Goal: Task Accomplishment & Management: Complete application form

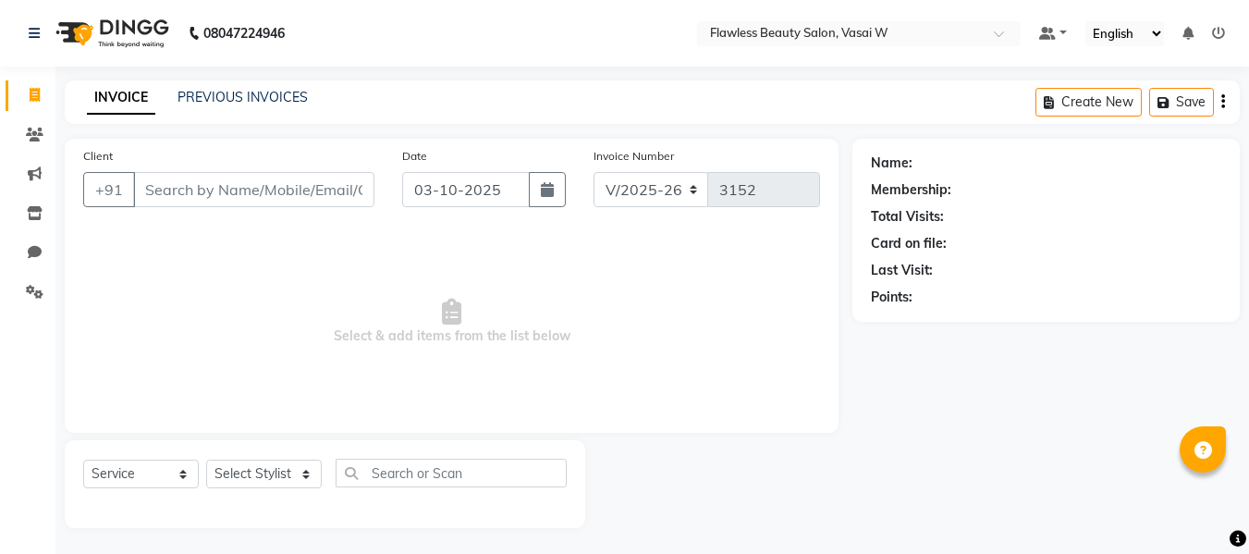
select select "8090"
select select "service"
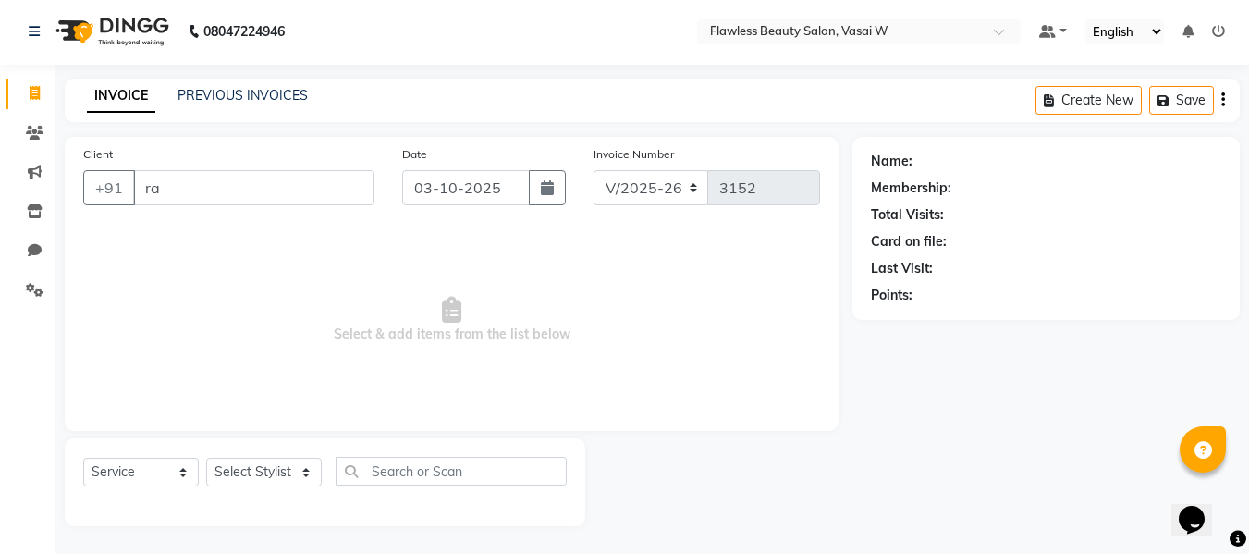
type input "r"
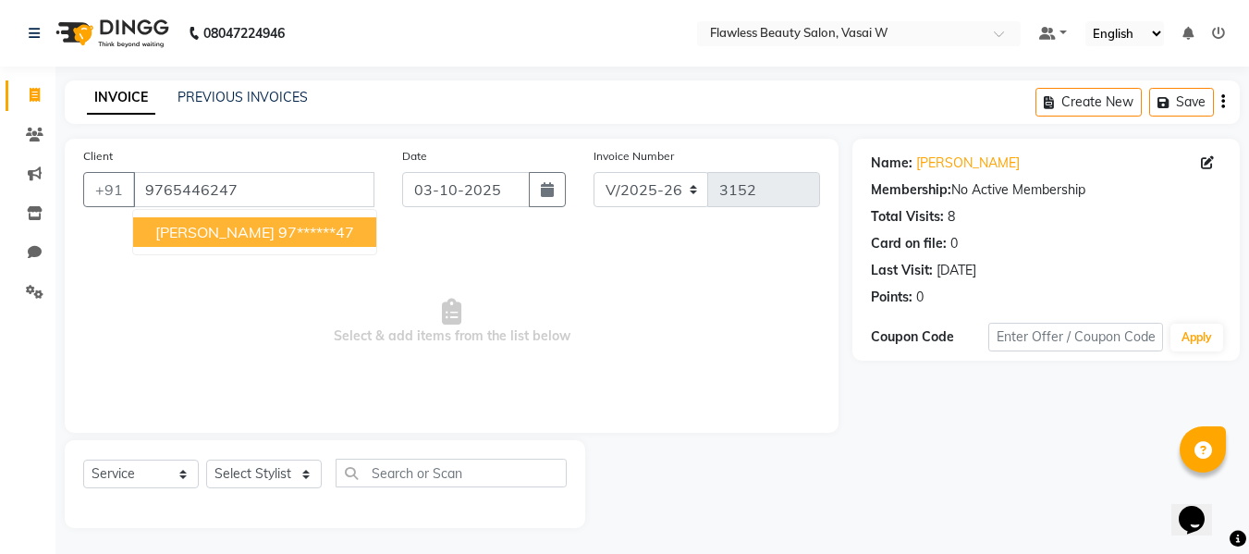
click at [309, 225] on ngb-highlight "97******47" at bounding box center [316, 232] width 76 height 18
type input "97******47"
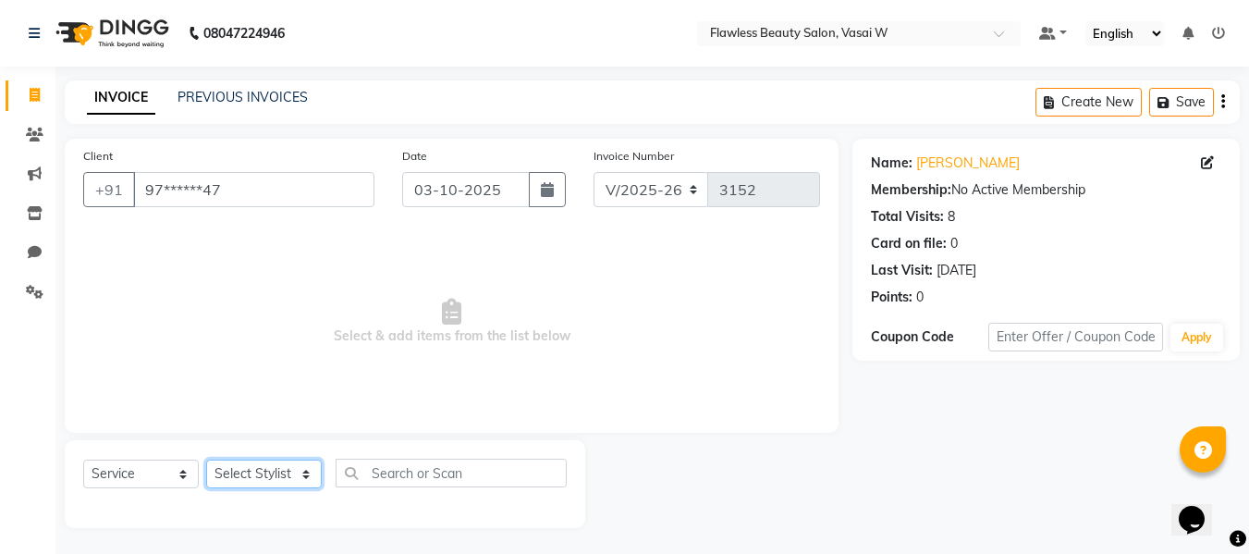
click at [299, 469] on select "Select Stylist [PERSON_NAME] [PERSON_NAME] [PERSON_NAME] maam Nisha Pari [PERSO…" at bounding box center [264, 473] width 116 height 29
select select "76405"
click at [206, 459] on select "Select Stylist [PERSON_NAME] [PERSON_NAME] [PERSON_NAME] maam Nisha Pari [PERSO…" at bounding box center [264, 473] width 116 height 29
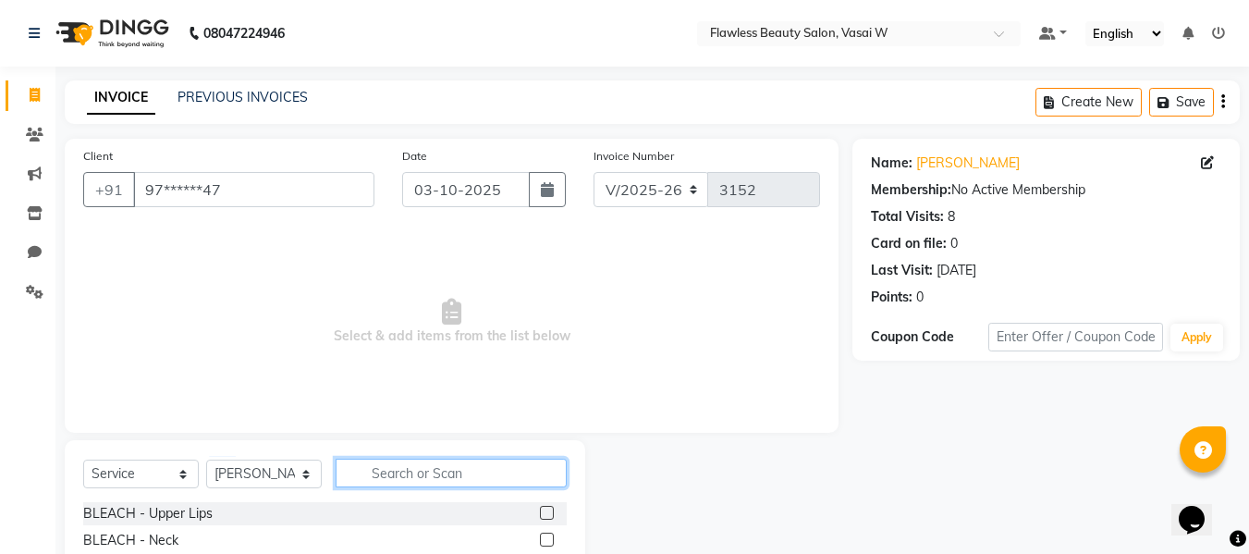
click at [419, 477] on input "text" at bounding box center [451, 473] width 231 height 29
type input "skin"
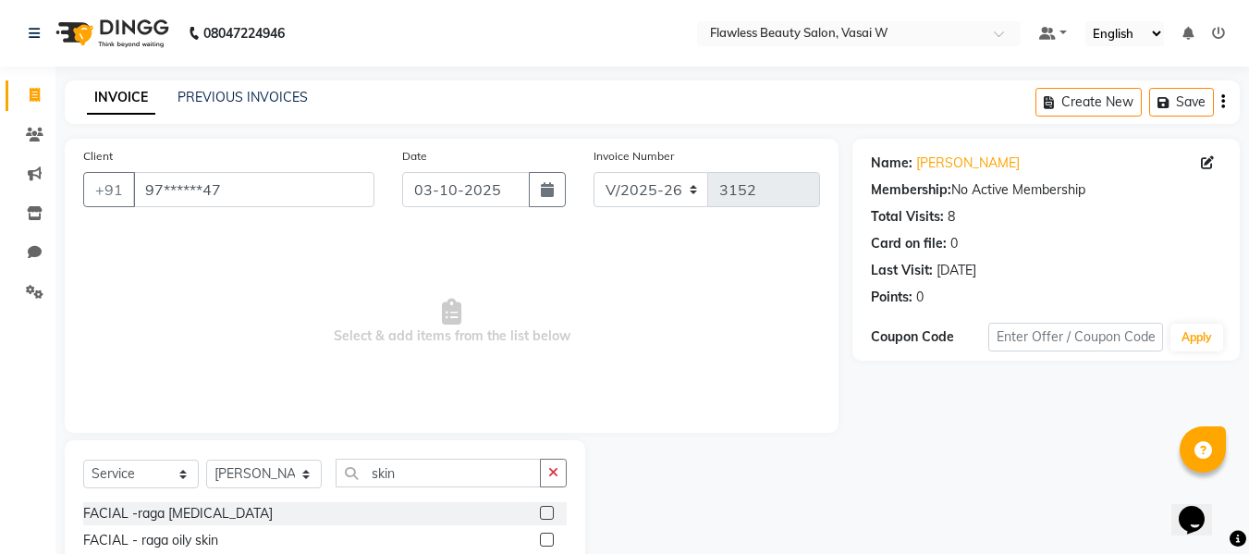
click at [1244, 443] on div "Name: [PERSON_NAME] Membership: No Active Membership Total Visits: 8 Card on fi…" at bounding box center [1052, 426] width 401 height 574
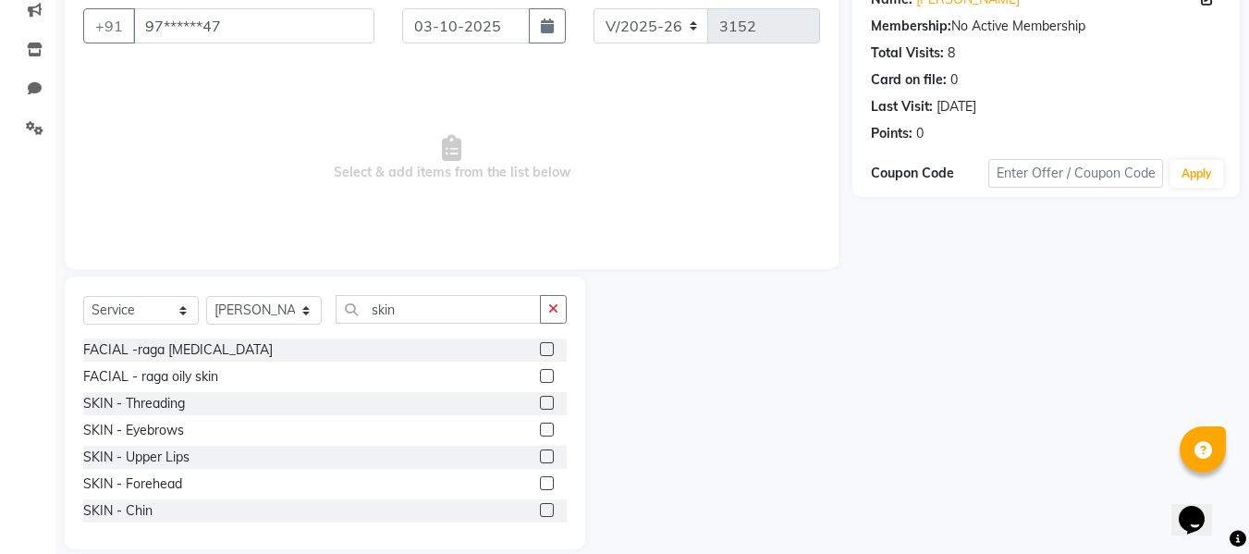
scroll to position [187, 0]
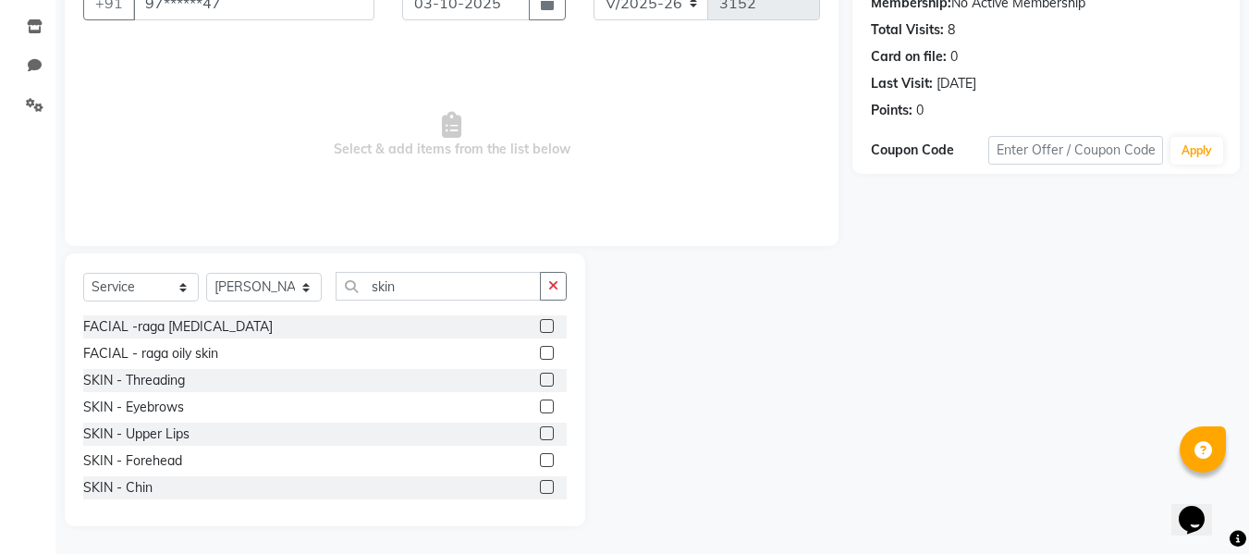
click at [540, 403] on label at bounding box center [547, 406] width 14 height 14
click at [540, 403] on input "checkbox" at bounding box center [546, 407] width 12 height 12
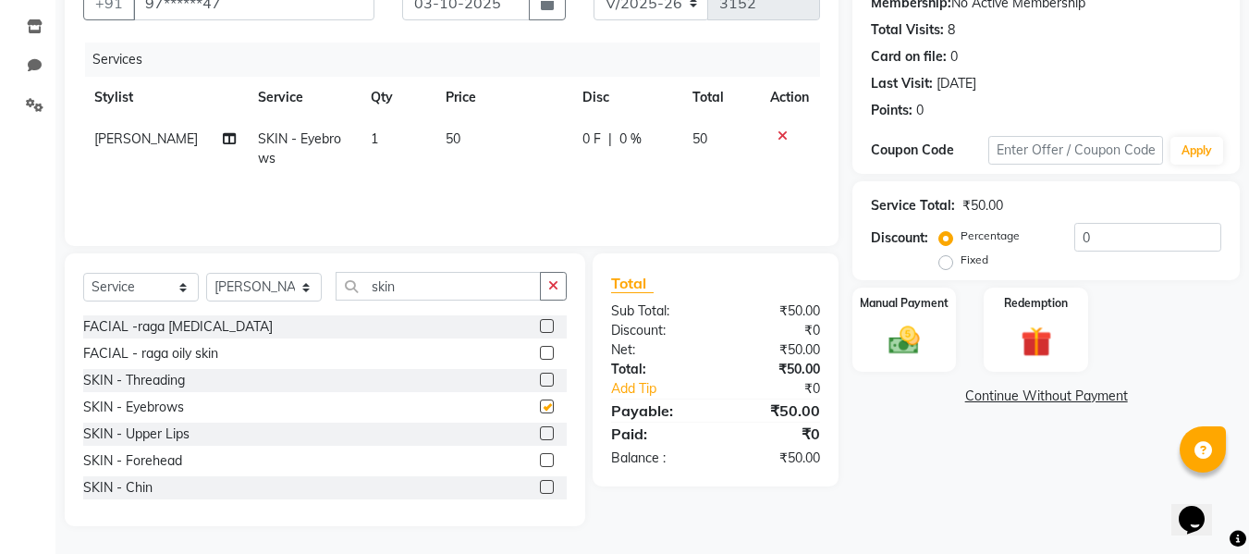
checkbox input "false"
click at [540, 458] on label at bounding box center [547, 460] width 14 height 14
click at [540, 458] on input "checkbox" at bounding box center [546, 461] width 12 height 12
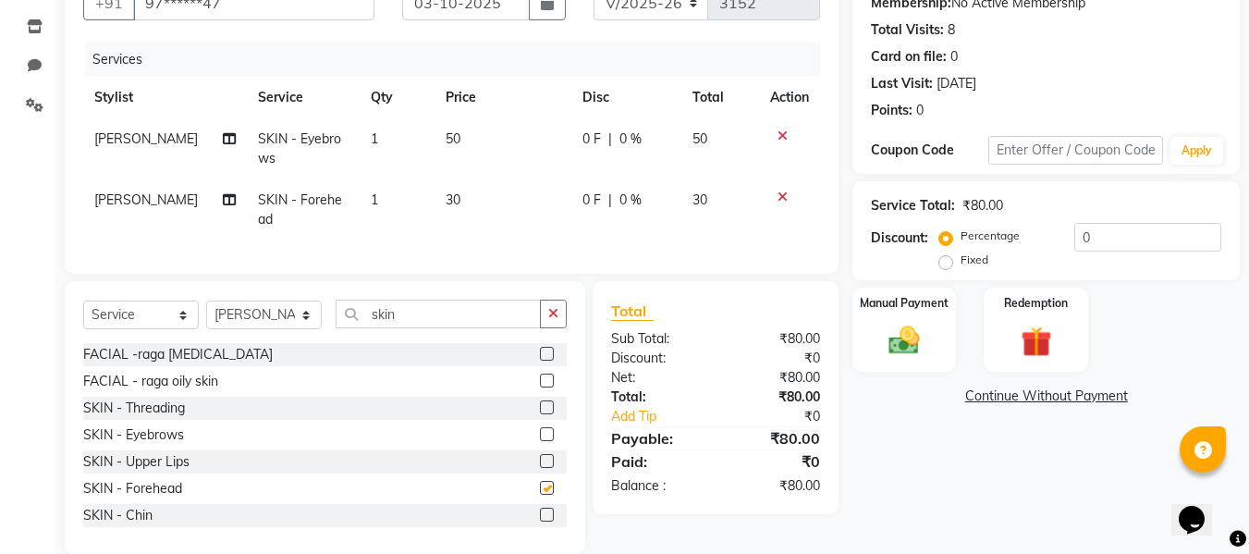
checkbox input "false"
click at [900, 343] on img at bounding box center [904, 340] width 52 height 37
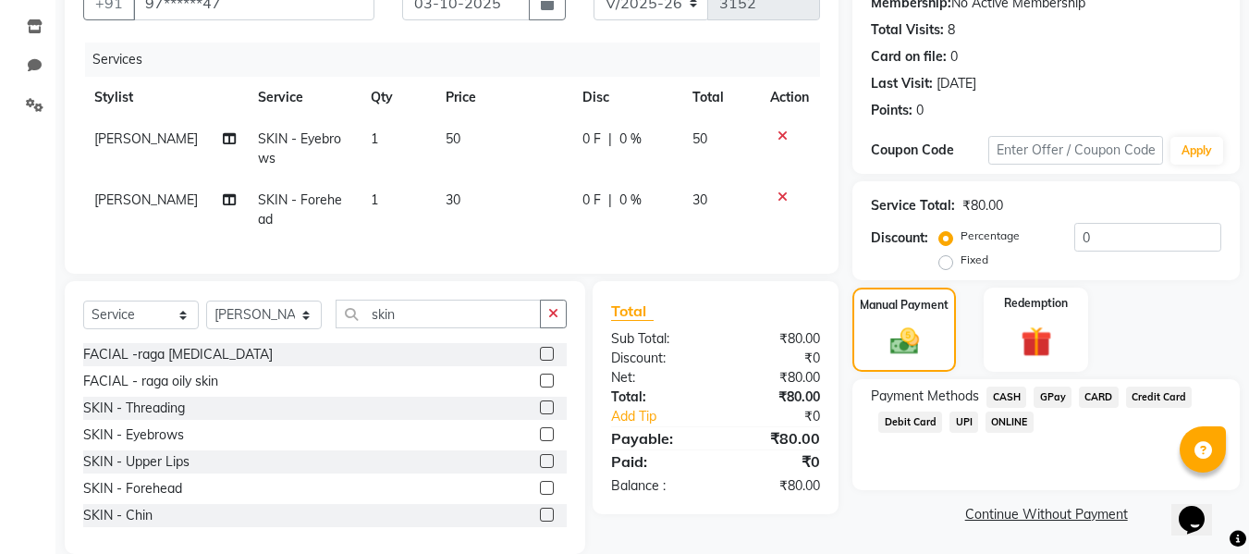
click at [1010, 393] on span "CASH" at bounding box center [1006, 396] width 40 height 21
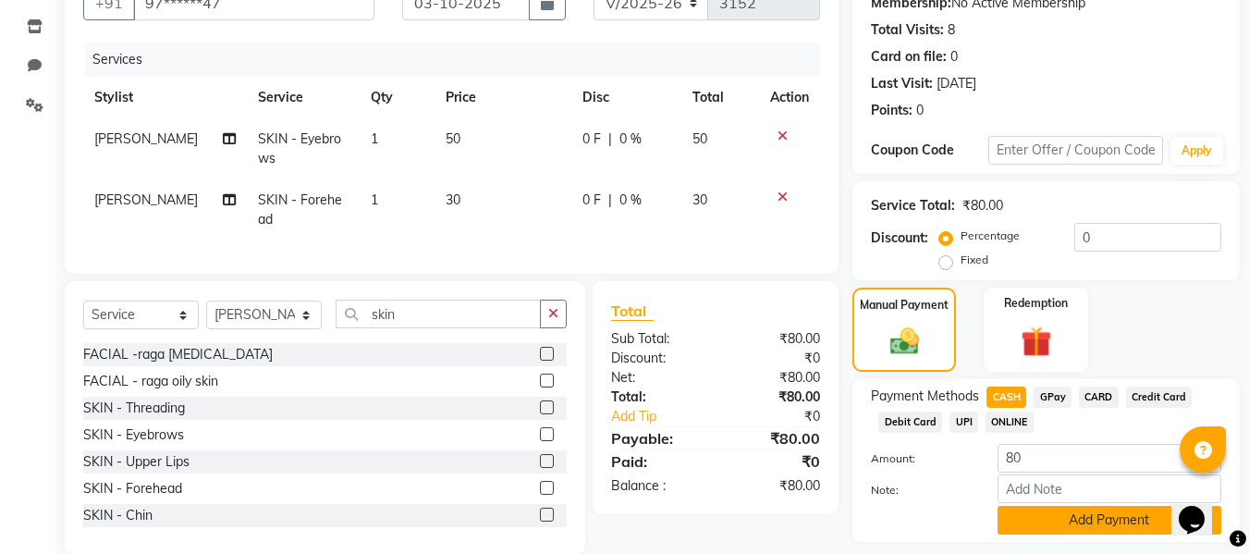
click at [1048, 509] on button "Add Payment" at bounding box center [1110, 520] width 224 height 29
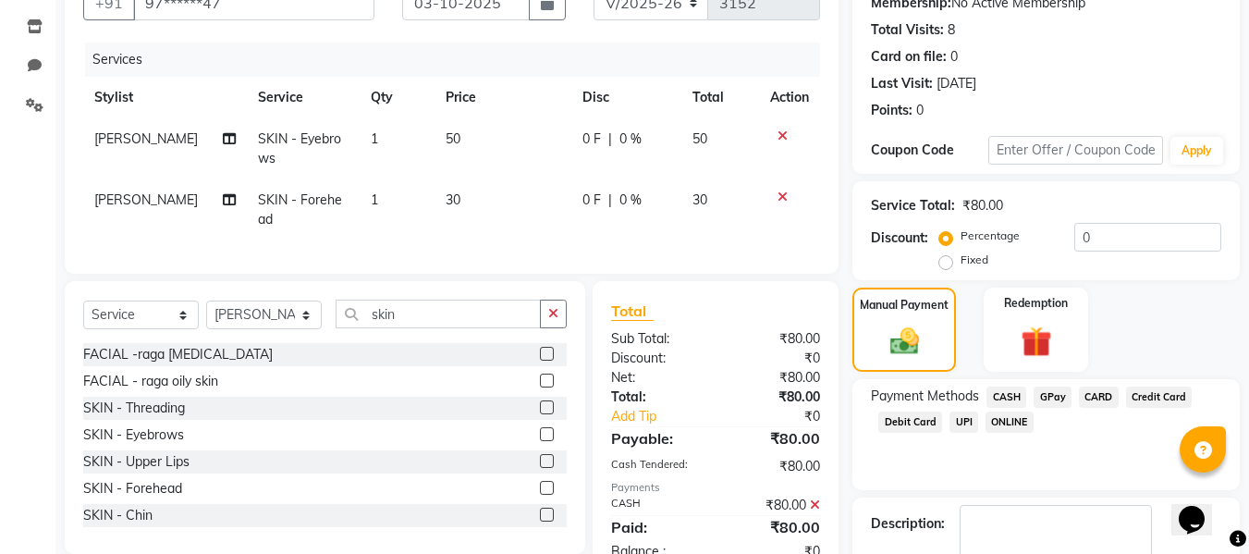
scroll to position [293, 0]
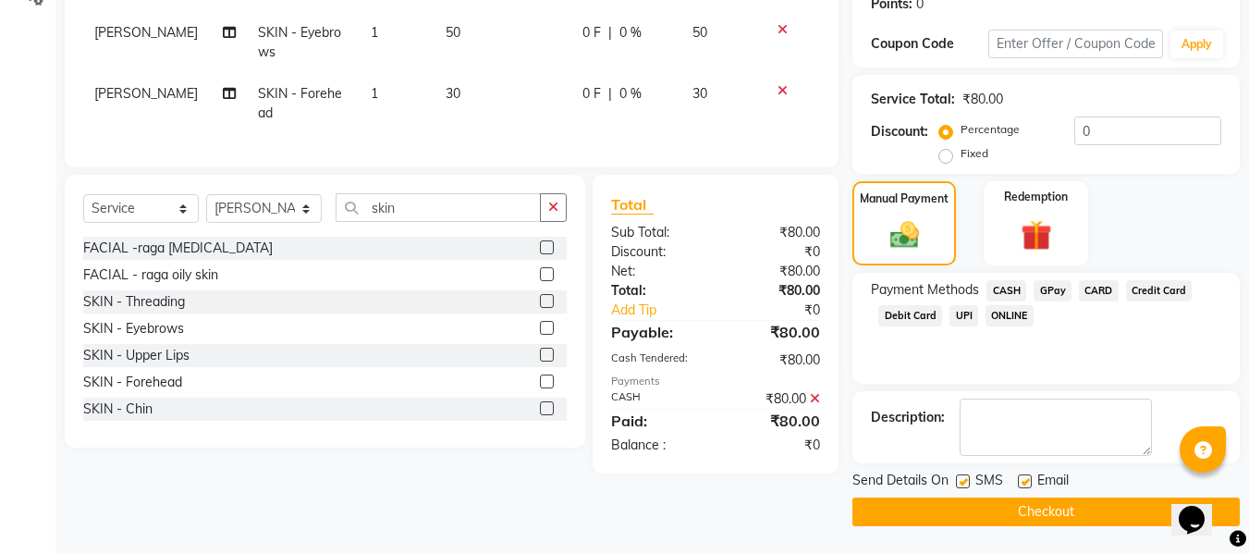
click at [1027, 484] on label at bounding box center [1025, 481] width 14 height 14
click at [1027, 484] on input "checkbox" at bounding box center [1024, 482] width 12 height 12
checkbox input "false"
click at [961, 482] on label at bounding box center [963, 481] width 14 height 14
click at [961, 482] on input "checkbox" at bounding box center [962, 482] width 12 height 12
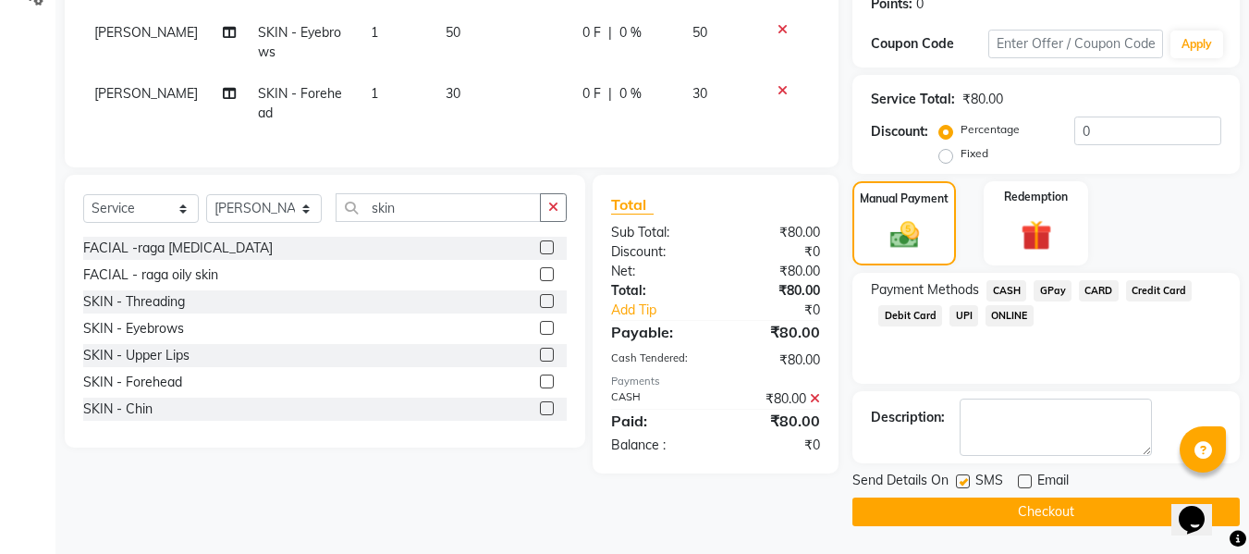
checkbox input "false"
click at [1015, 507] on button "Checkout" at bounding box center [1045, 511] width 387 height 29
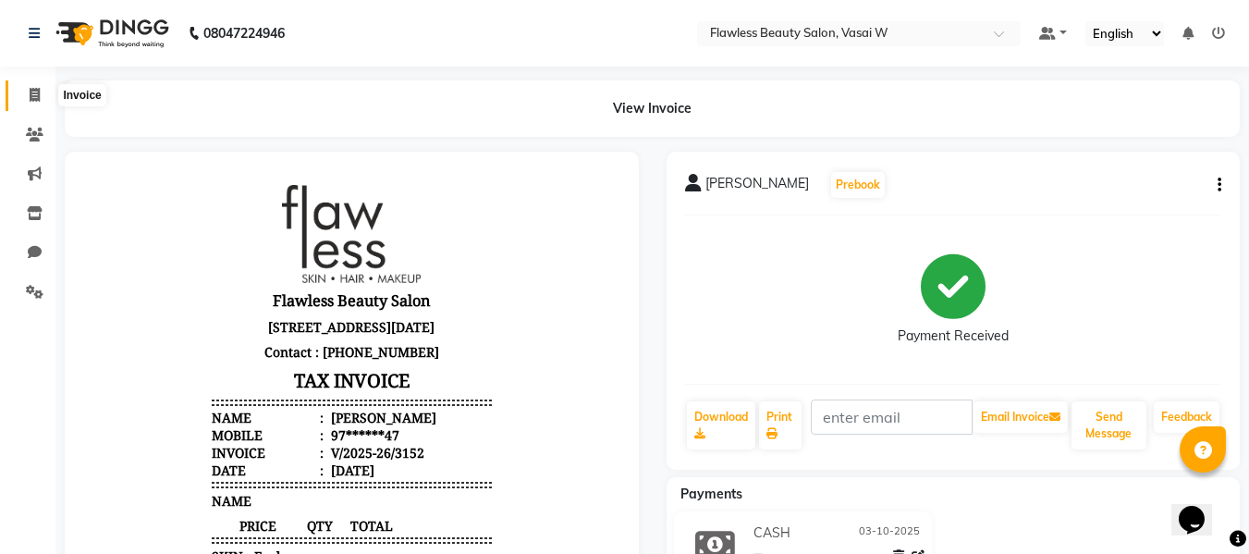
click at [34, 91] on icon at bounding box center [35, 95] width 10 height 14
select select "service"
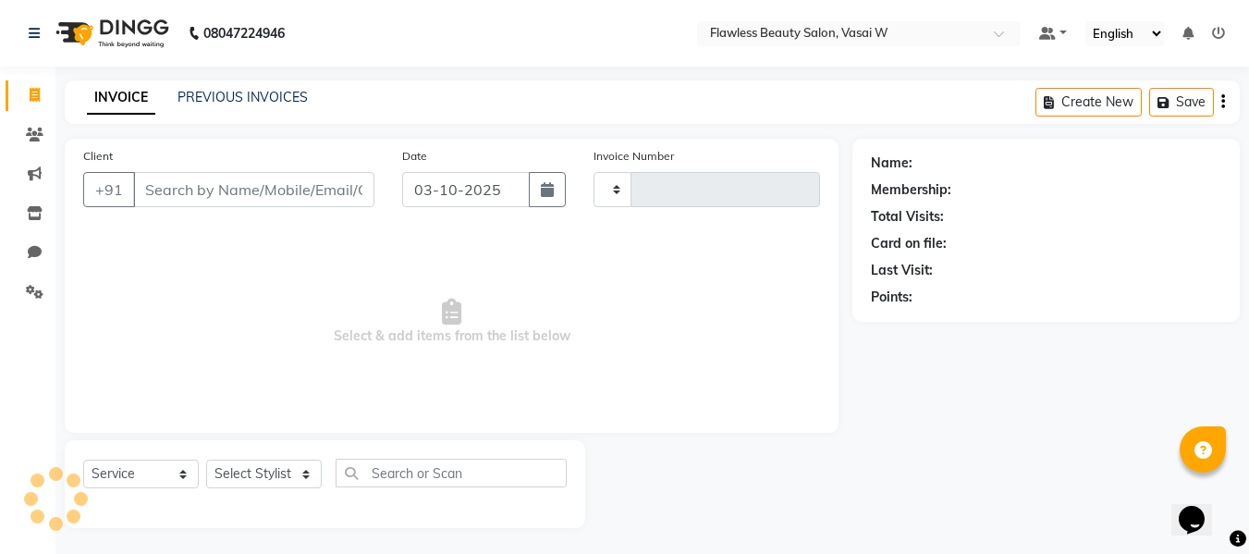
type input "3153"
select select "8090"
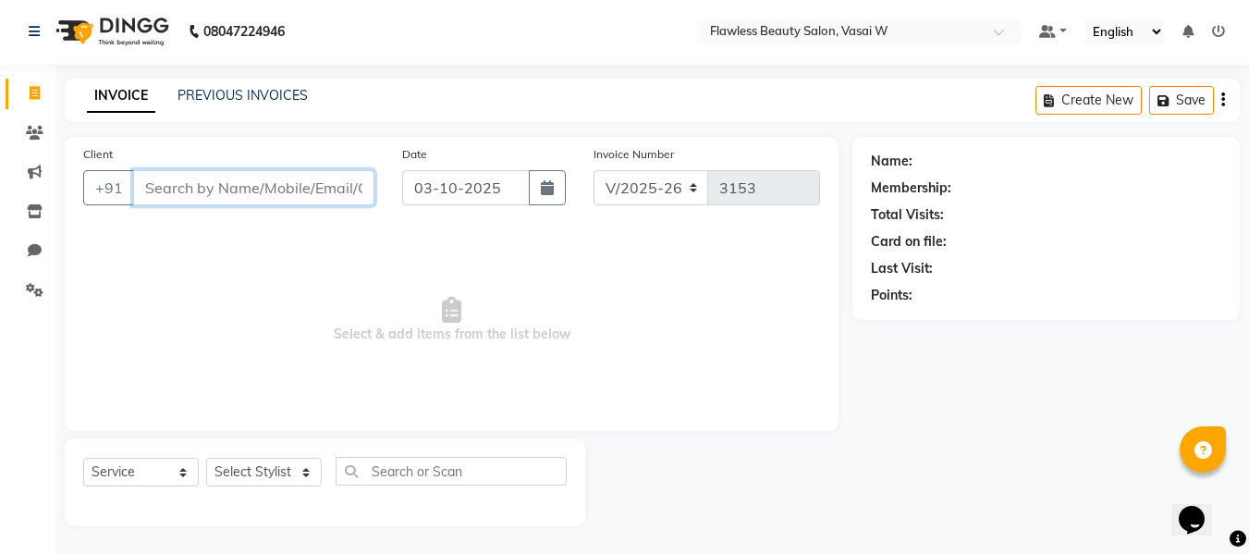
click at [308, 190] on input "Client" at bounding box center [253, 187] width 241 height 35
click at [243, 465] on select "Select Stylist [PERSON_NAME] [PERSON_NAME] [PERSON_NAME] maam Nisha Pari [PERSO…" at bounding box center [264, 472] width 116 height 29
select select "76404"
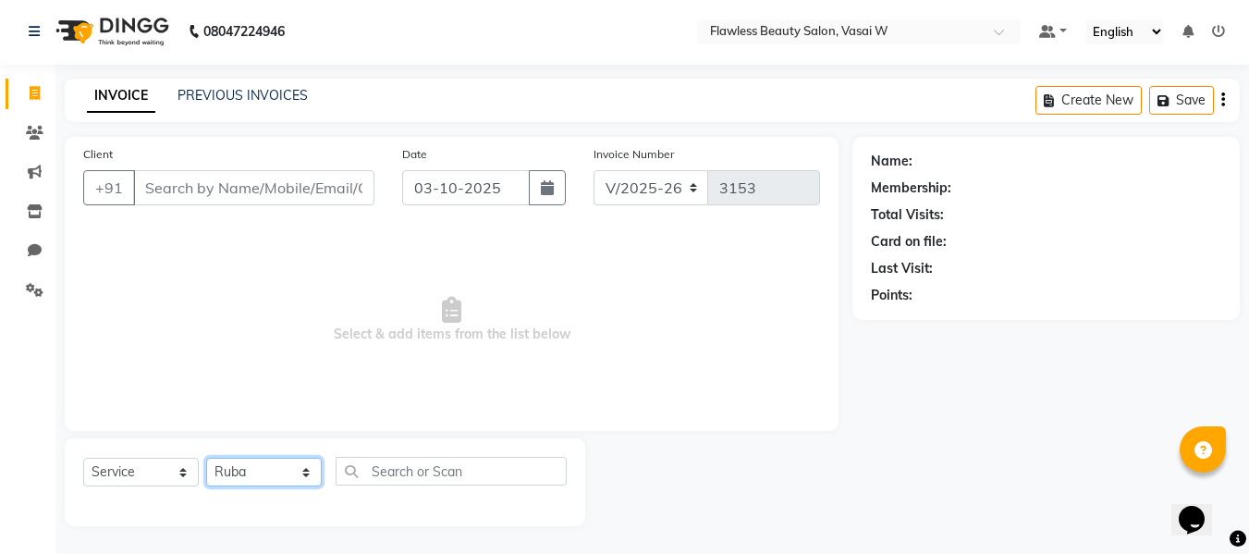
click at [206, 458] on select "Select Stylist [PERSON_NAME] [PERSON_NAME] [PERSON_NAME] maam Nisha Pari [PERSO…" at bounding box center [264, 472] width 116 height 29
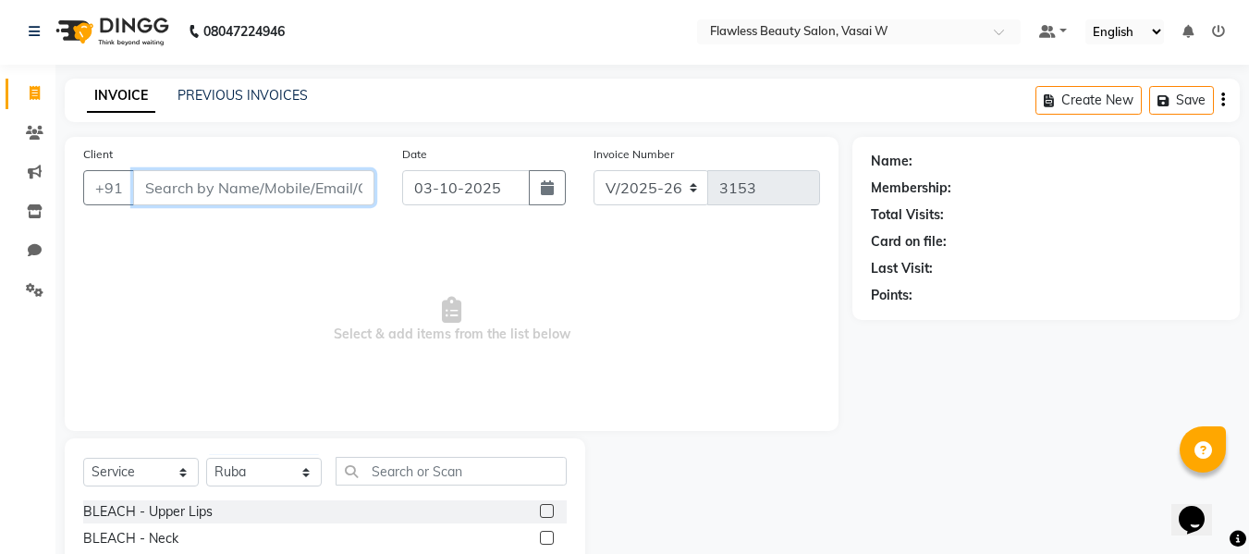
click at [232, 191] on input "Client" at bounding box center [253, 187] width 241 height 35
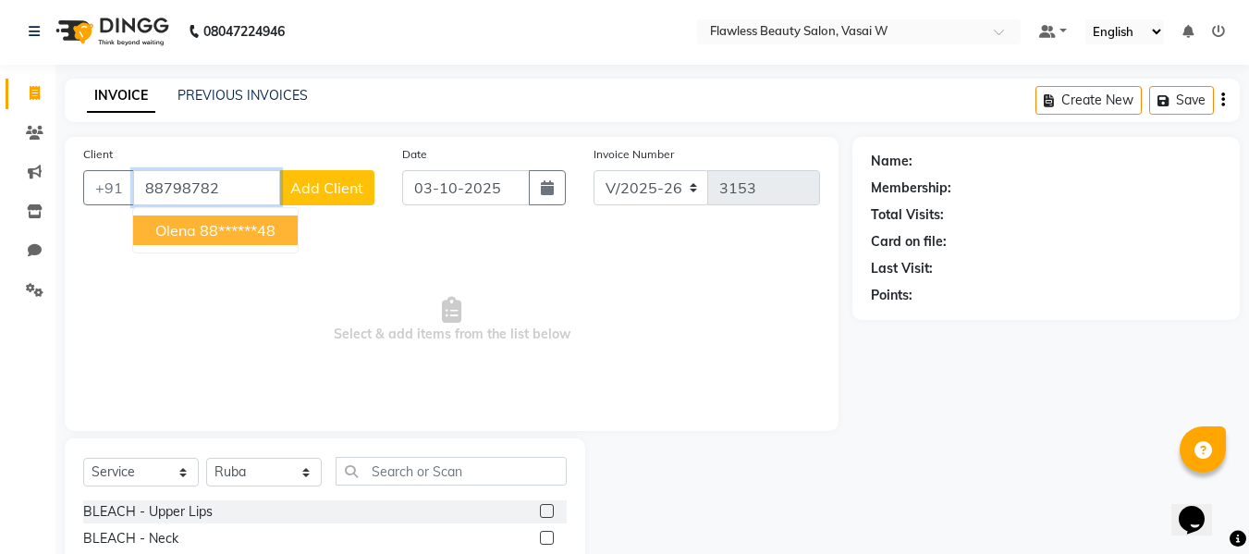
click at [222, 227] on ngb-highlight "88******48" at bounding box center [238, 230] width 76 height 18
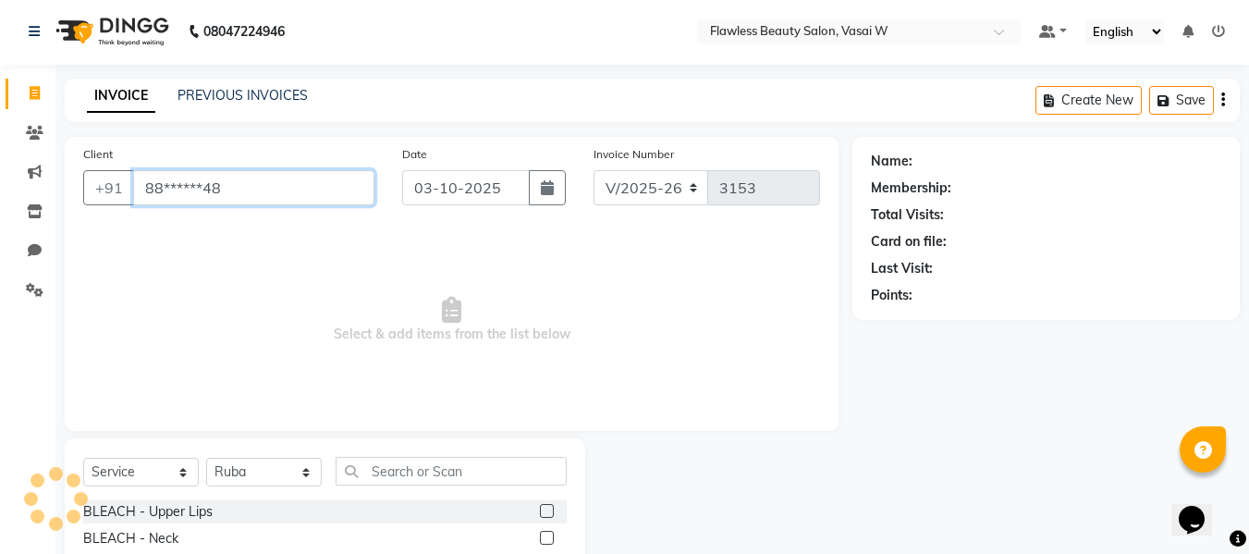
type input "88******48"
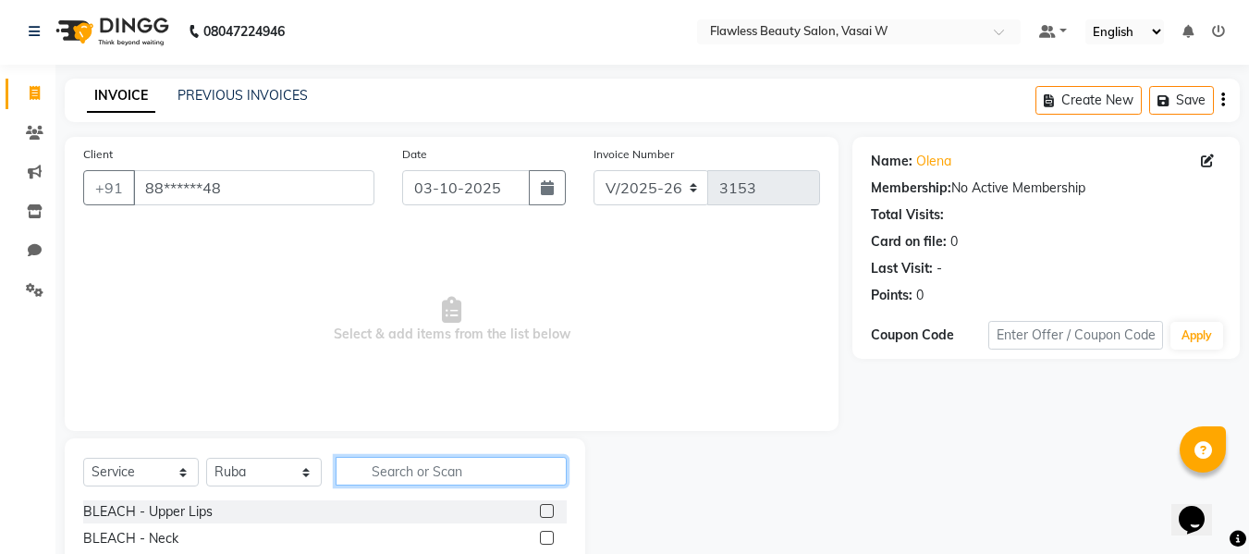
click at [404, 468] on input "text" at bounding box center [451, 471] width 231 height 29
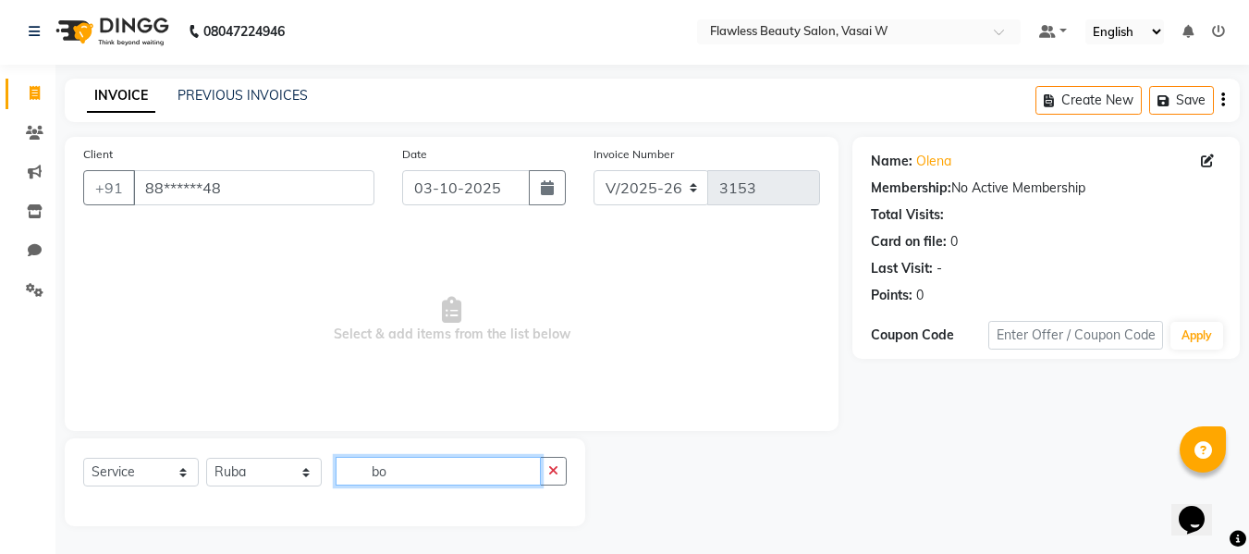
type input "b"
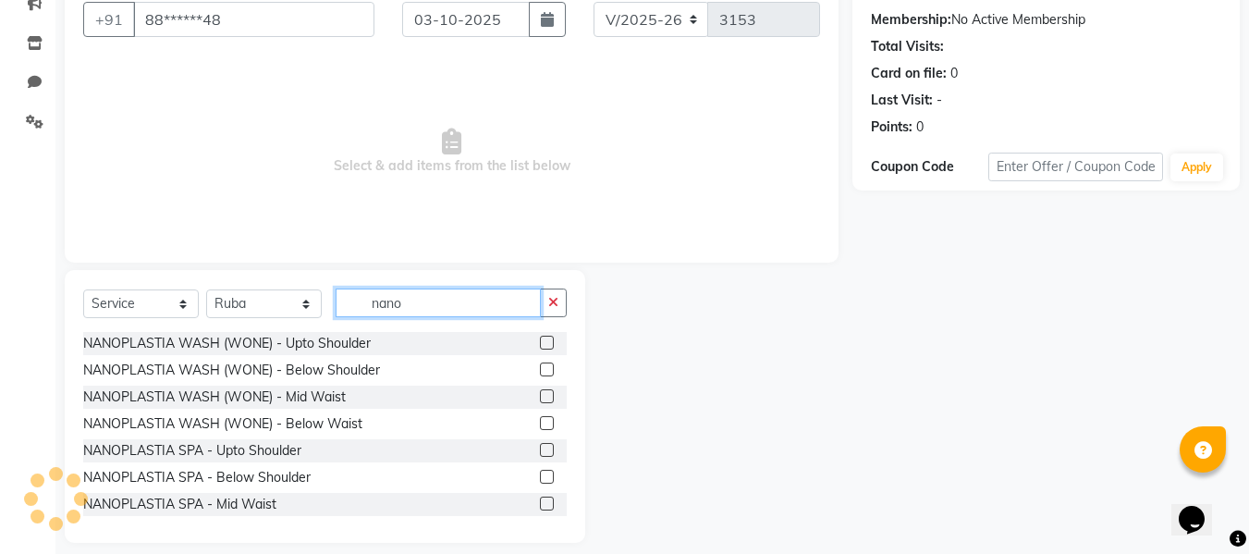
scroll to position [187, 0]
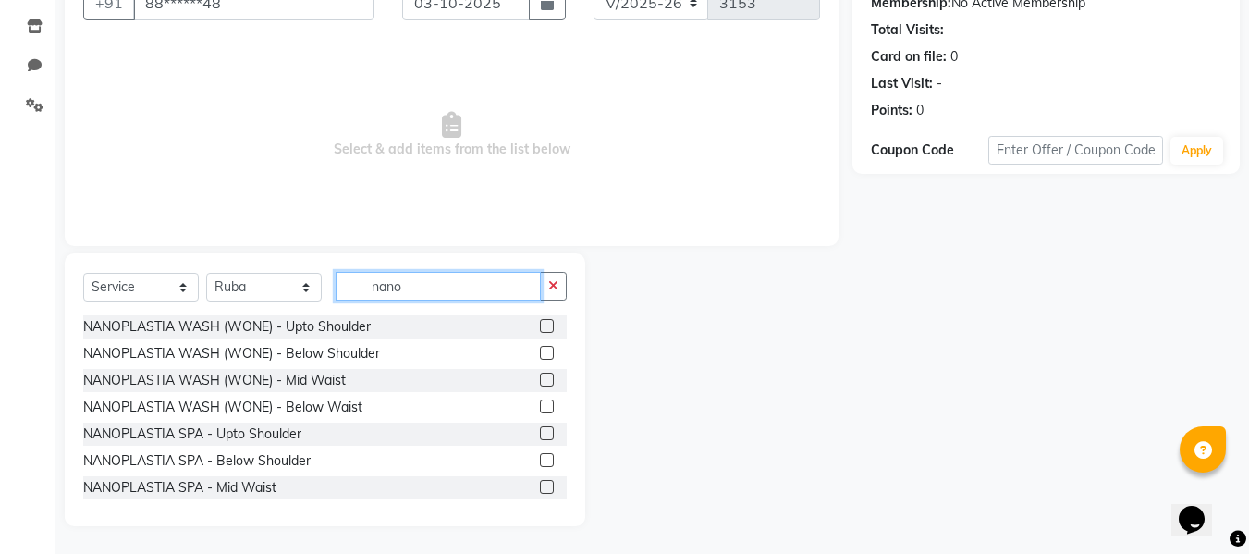
type input "nano"
click at [540, 461] on label at bounding box center [547, 460] width 14 height 14
click at [540, 461] on input "checkbox" at bounding box center [546, 461] width 12 height 12
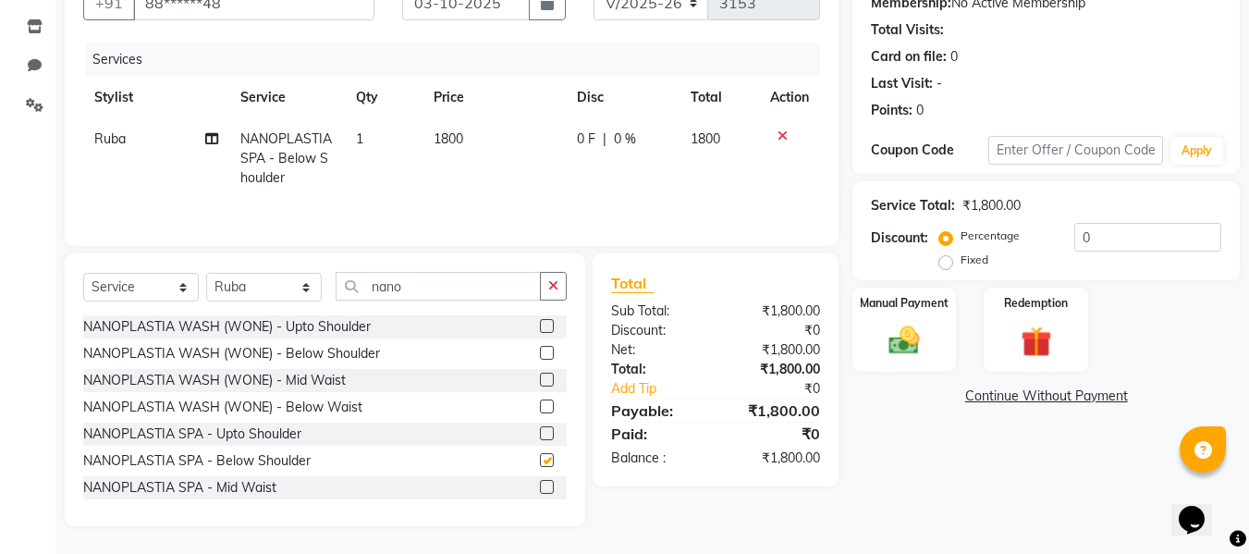
checkbox input "false"
click at [547, 295] on button "button" at bounding box center [553, 286] width 27 height 29
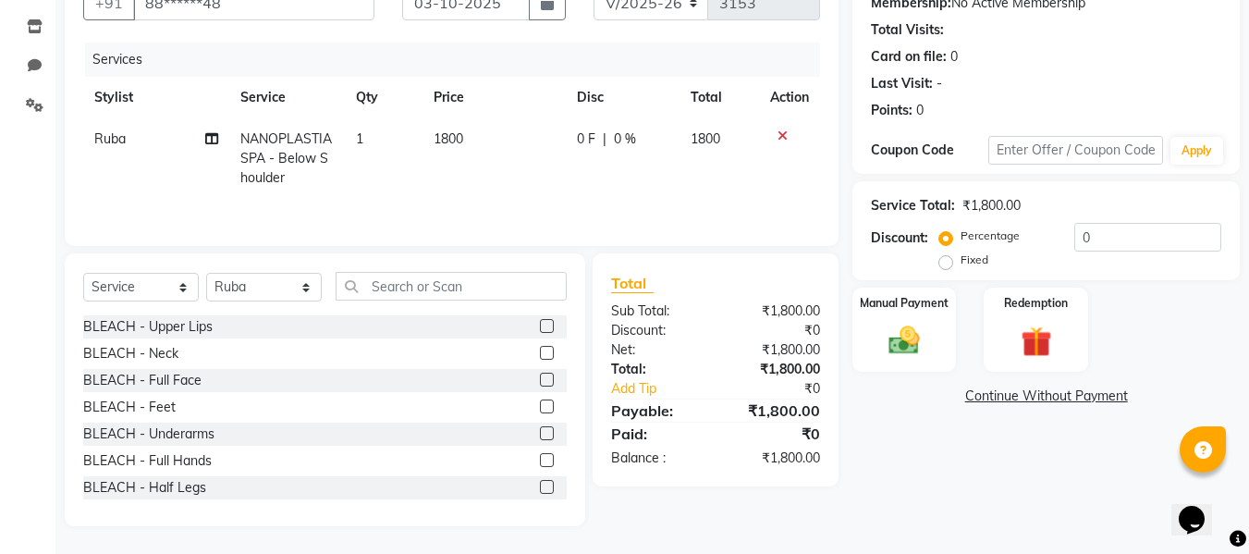
click at [781, 134] on icon at bounding box center [783, 135] width 10 height 13
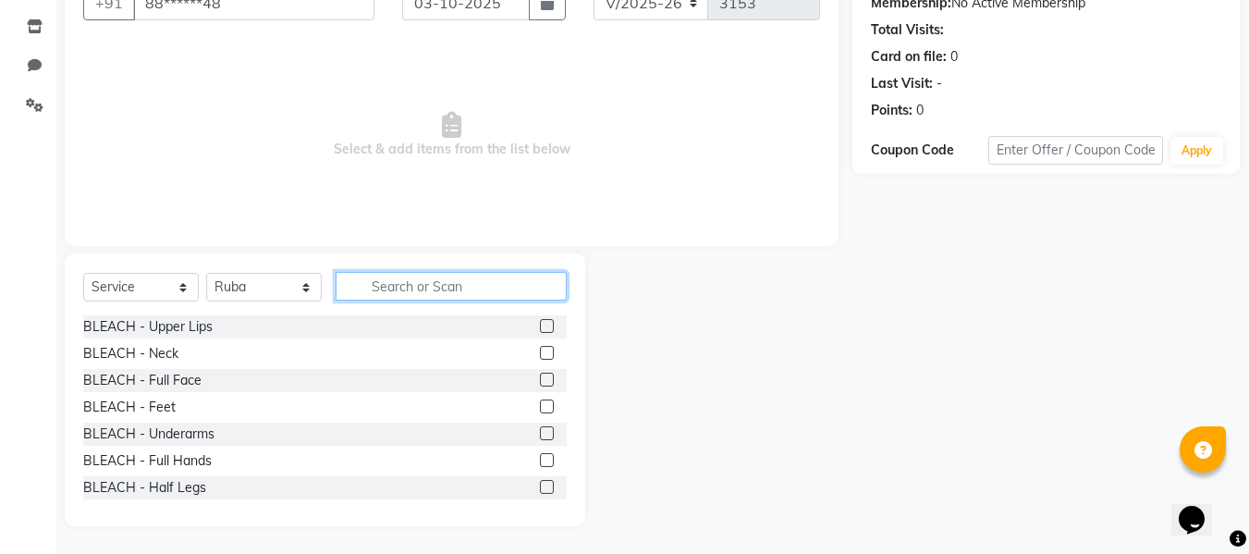
click at [481, 280] on input "text" at bounding box center [451, 286] width 231 height 29
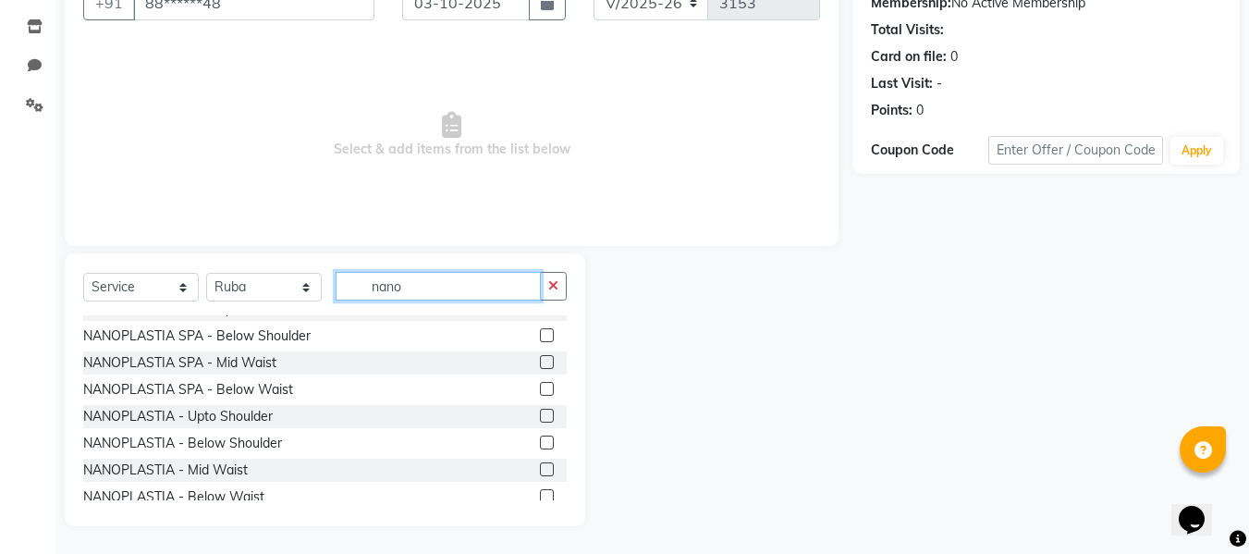
scroll to position [137, 0]
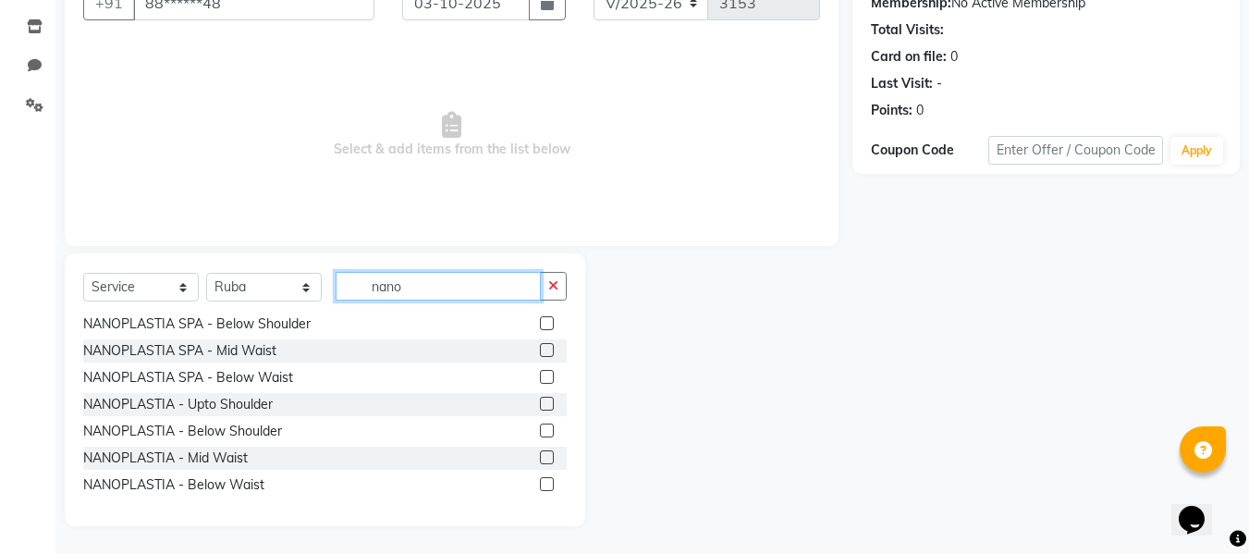
type input "nano"
click at [540, 427] on label at bounding box center [547, 430] width 14 height 14
click at [540, 427] on input "checkbox" at bounding box center [546, 431] width 12 height 12
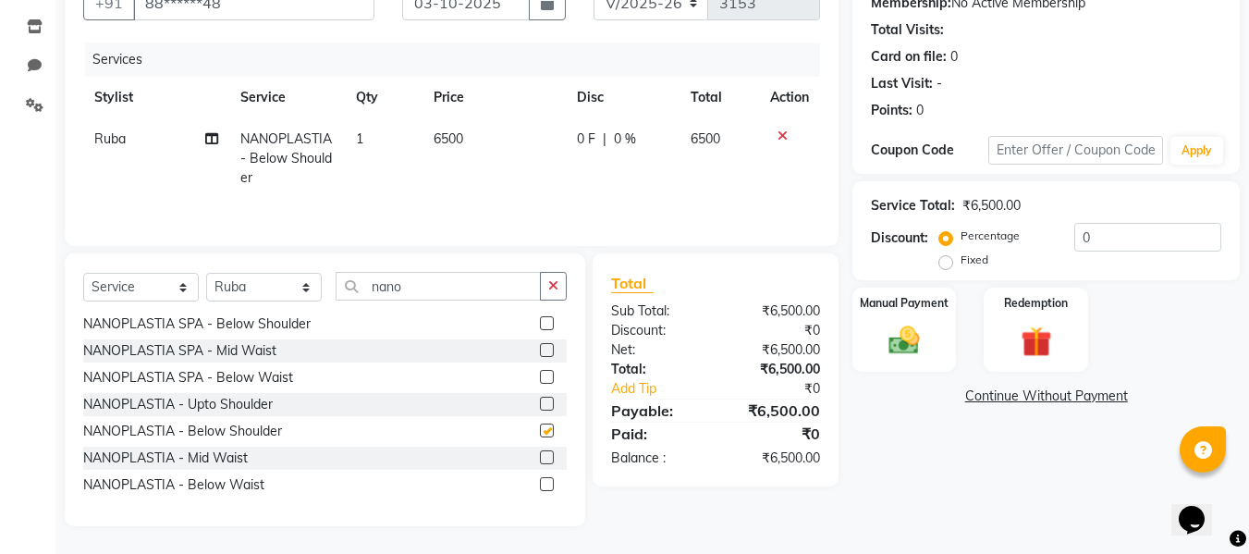
checkbox input "false"
click at [458, 166] on td "6500" at bounding box center [494, 158] width 143 height 80
select select "76404"
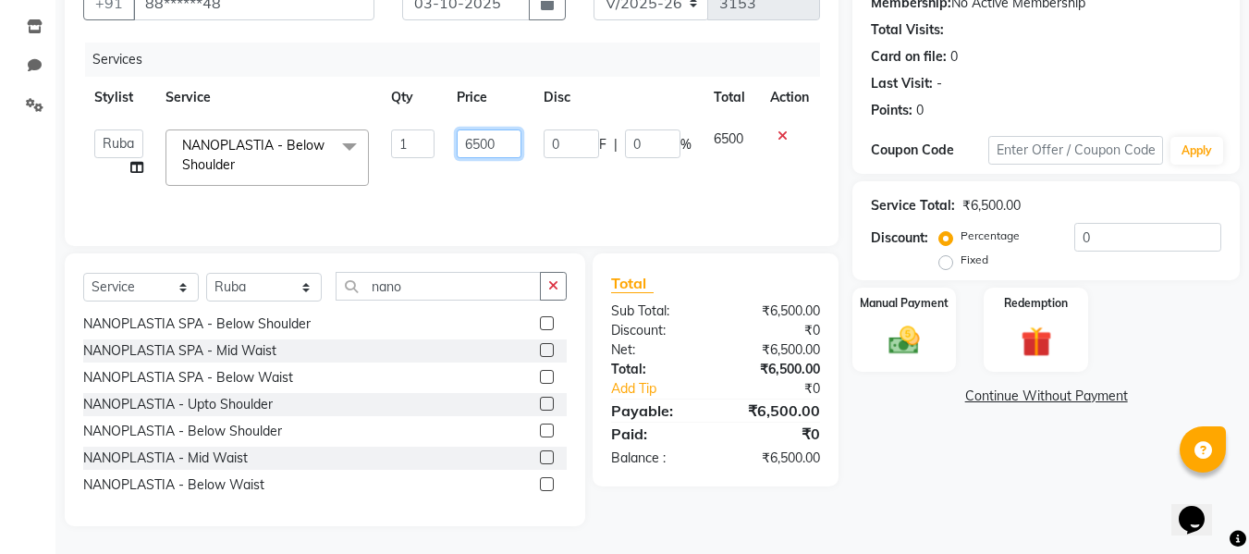
click at [507, 142] on input "6500" at bounding box center [489, 143] width 64 height 29
type input "6"
type input "5000"
click at [280, 296] on select "Select Stylist [PERSON_NAME] [PERSON_NAME] [PERSON_NAME] maam Nisha Pari [PERSO…" at bounding box center [264, 287] width 116 height 29
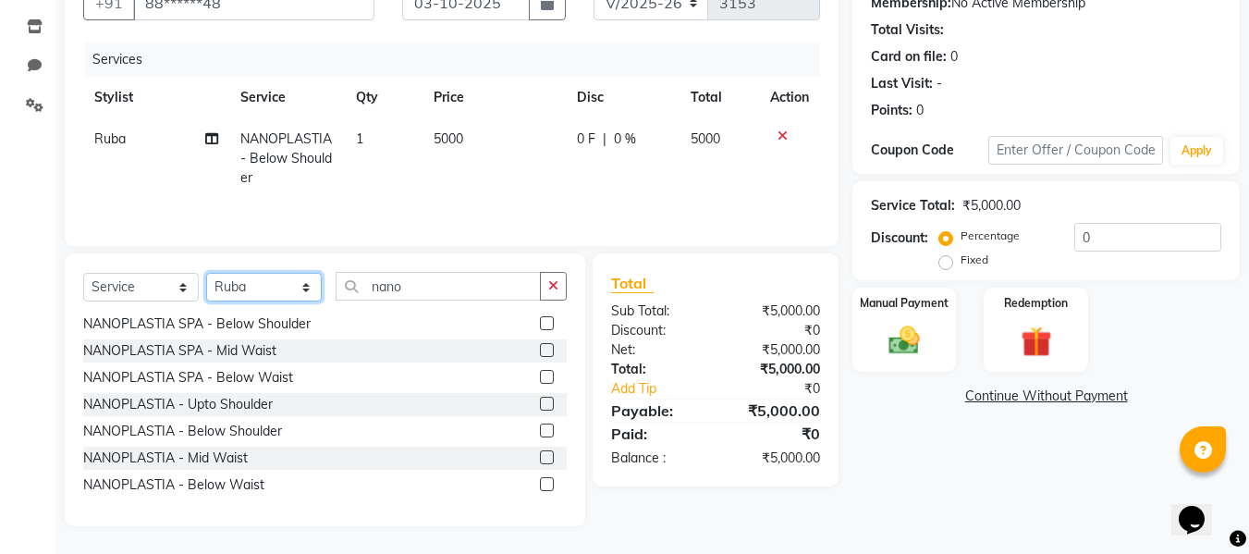
select select "76410"
click at [206, 273] on select "Select Stylist [PERSON_NAME] [PERSON_NAME] [PERSON_NAME] maam Nisha Pari [PERSO…" at bounding box center [264, 287] width 116 height 29
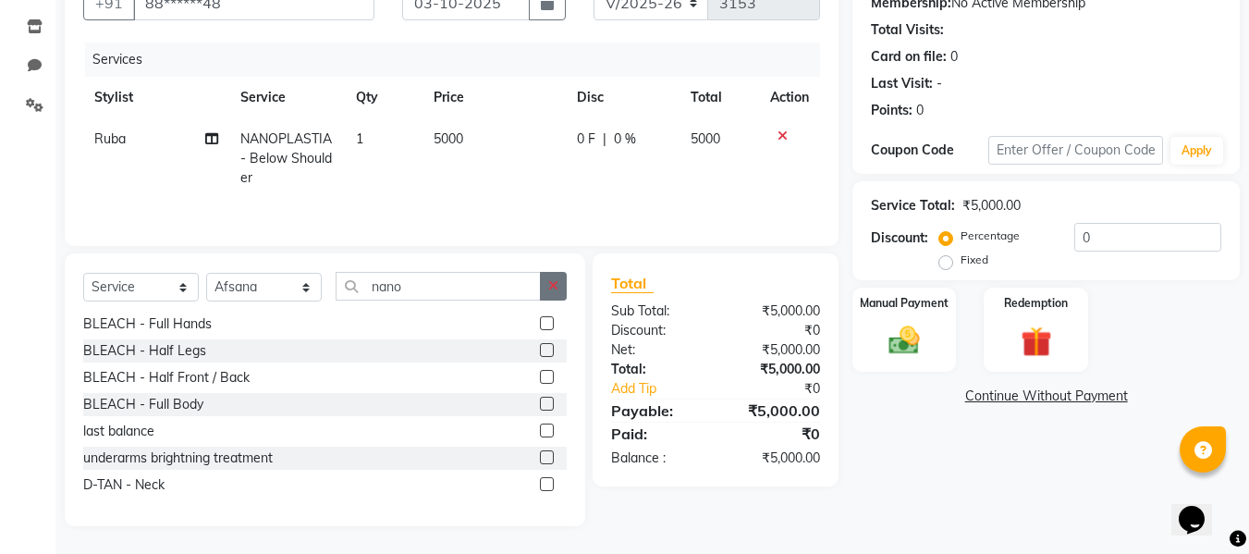
click at [564, 276] on button "button" at bounding box center [553, 286] width 27 height 29
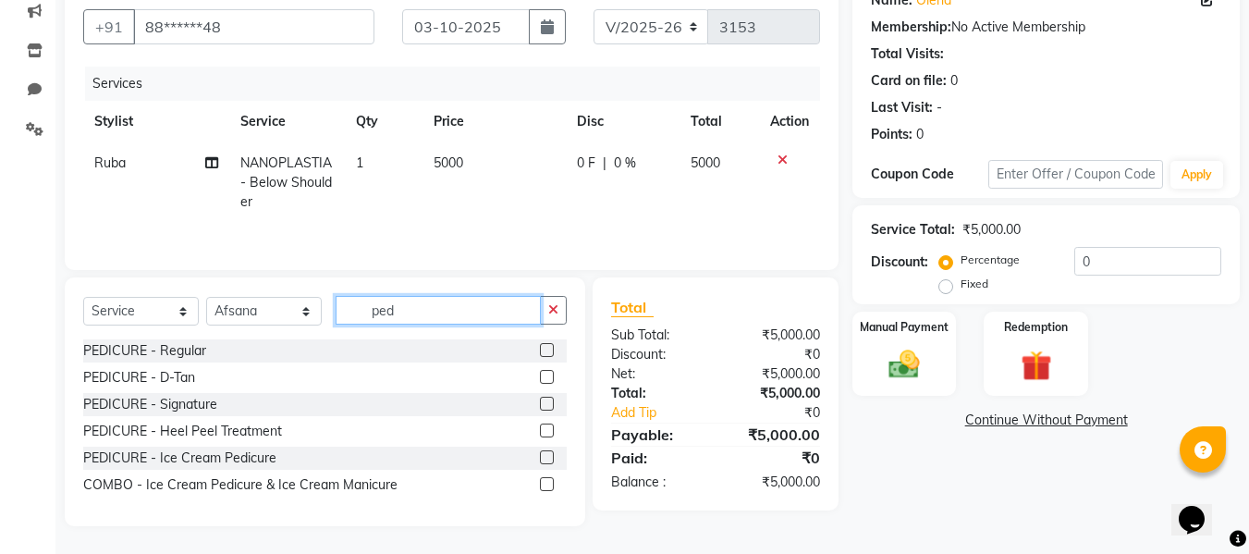
scroll to position [0, 0]
type input "ped"
click at [548, 349] on label at bounding box center [547, 350] width 14 height 14
click at [548, 349] on input "checkbox" at bounding box center [546, 351] width 12 height 12
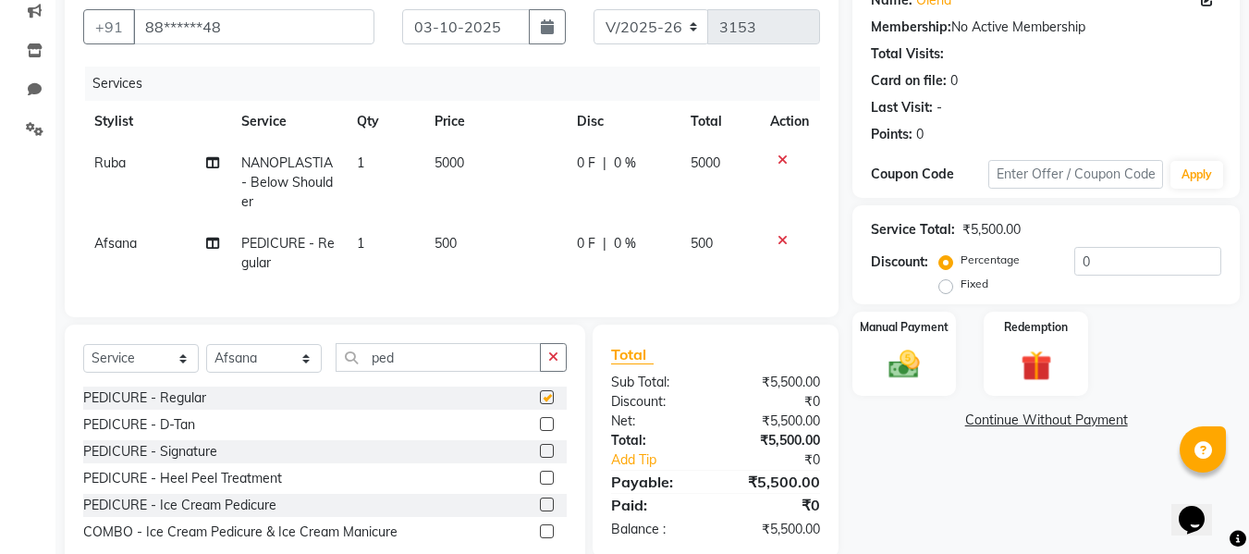
checkbox input "false"
click at [659, 365] on div "Total" at bounding box center [715, 354] width 209 height 22
click at [878, 347] on img at bounding box center [904, 364] width 52 height 37
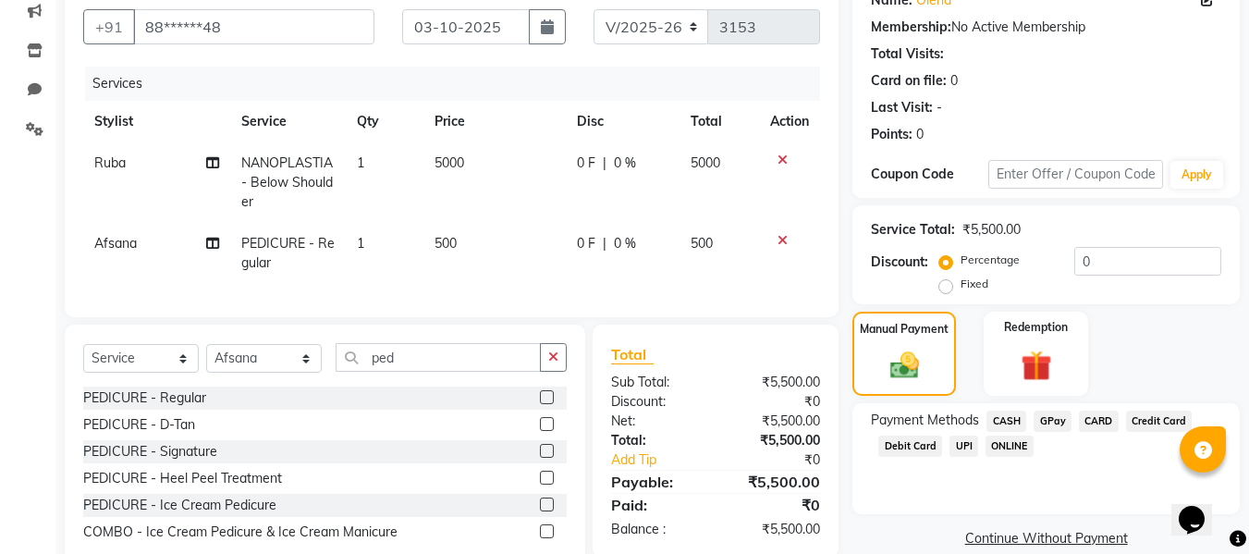
click at [1006, 415] on span "CASH" at bounding box center [1006, 420] width 40 height 21
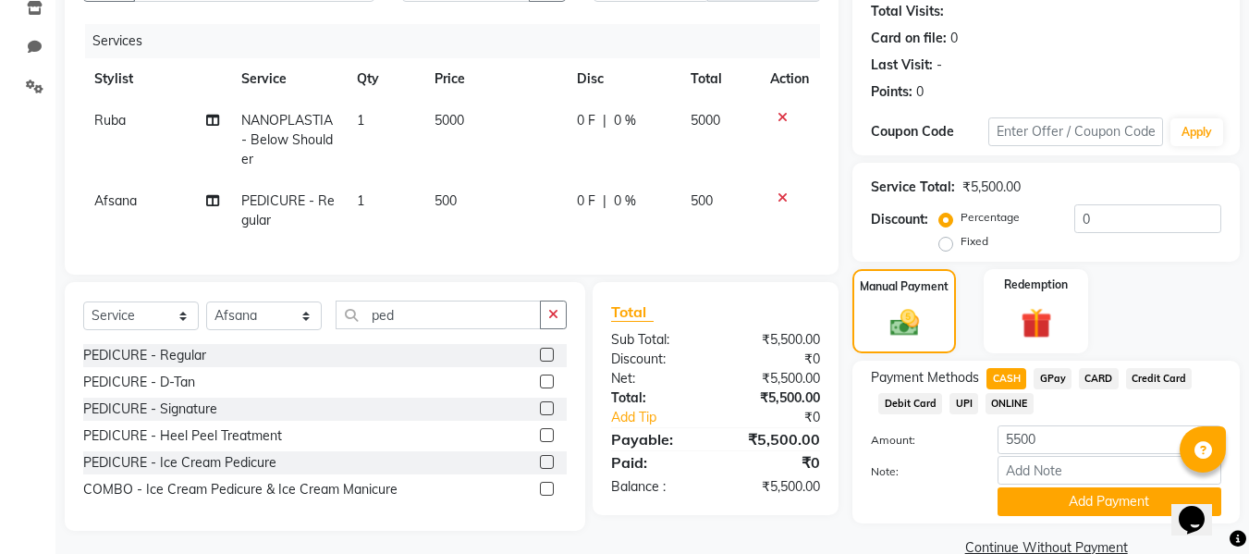
scroll to position [240, 0]
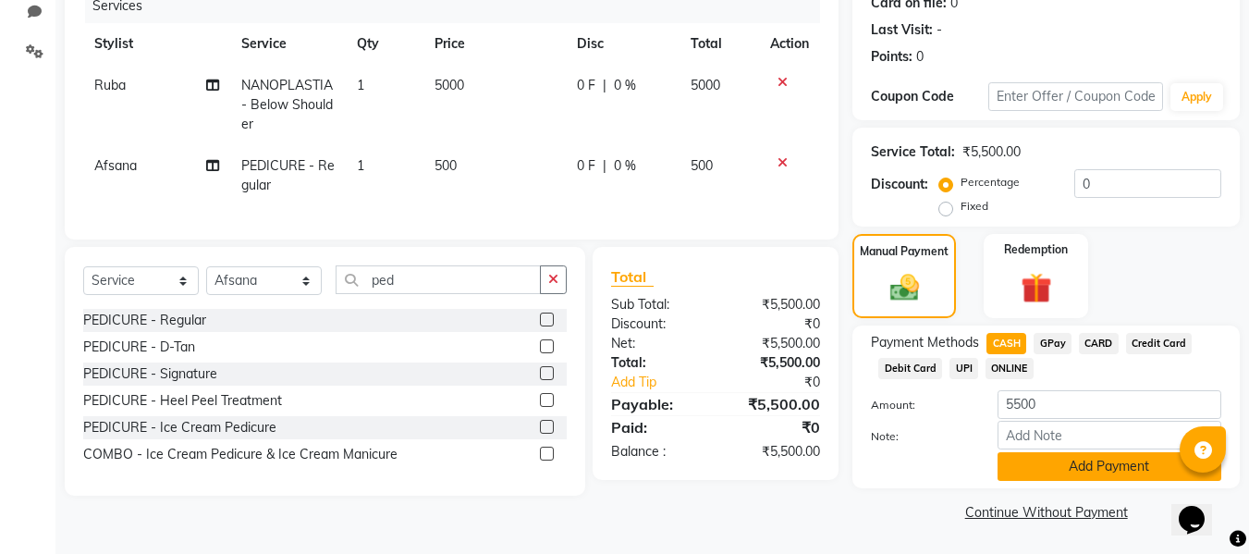
click at [1022, 461] on button "Add Payment" at bounding box center [1110, 466] width 224 height 29
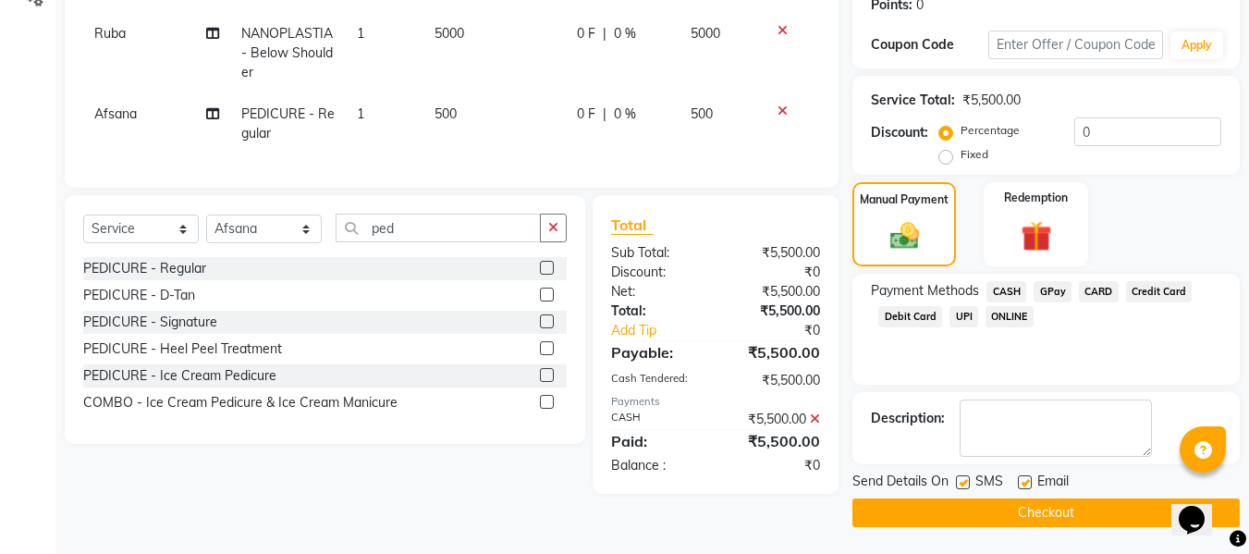
scroll to position [293, 0]
click at [1023, 482] on label at bounding box center [1025, 481] width 14 height 14
click at [1023, 482] on input "checkbox" at bounding box center [1024, 482] width 12 height 12
checkbox input "false"
click at [962, 482] on label at bounding box center [963, 481] width 14 height 14
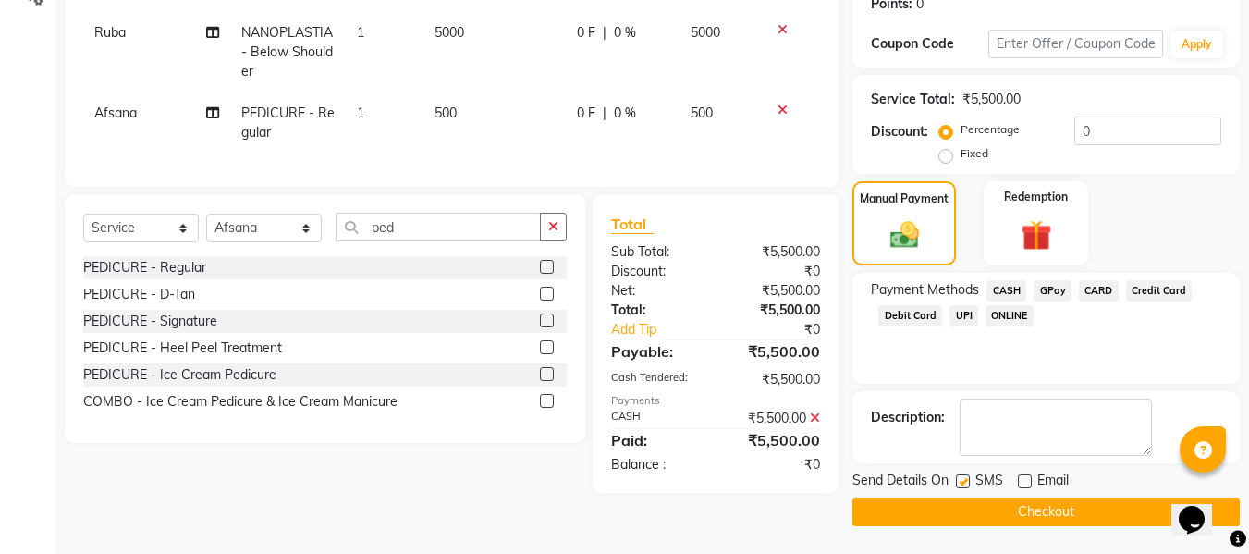
click at [962, 482] on input "checkbox" at bounding box center [962, 482] width 12 height 12
checkbox input "false"
click at [936, 511] on button "Checkout" at bounding box center [1045, 511] width 387 height 29
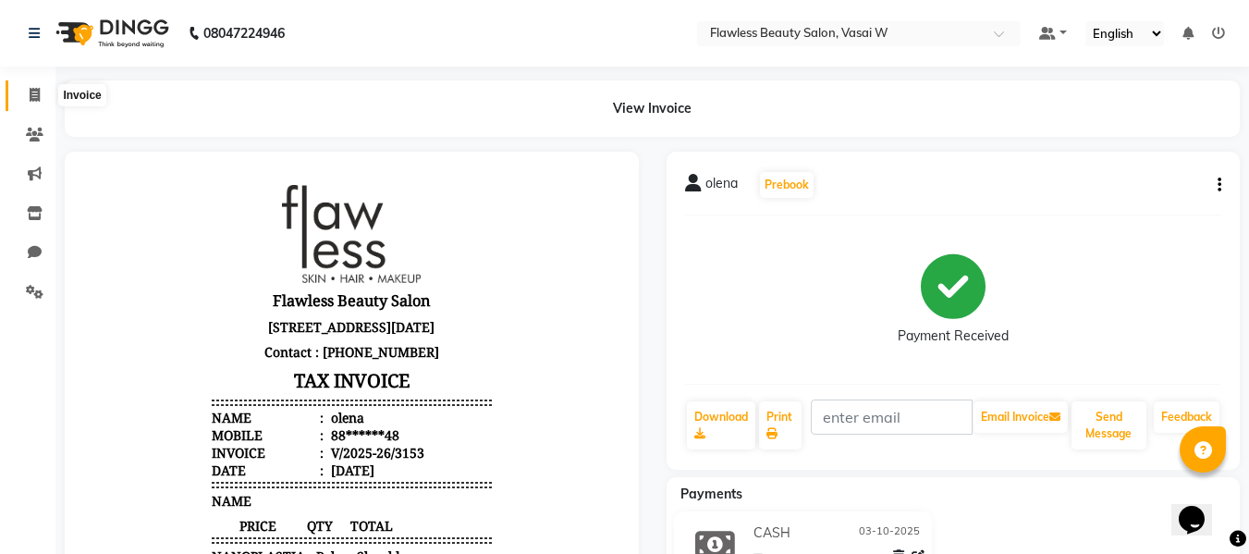
click at [38, 95] on icon at bounding box center [35, 95] width 10 height 14
select select "8090"
select select "service"
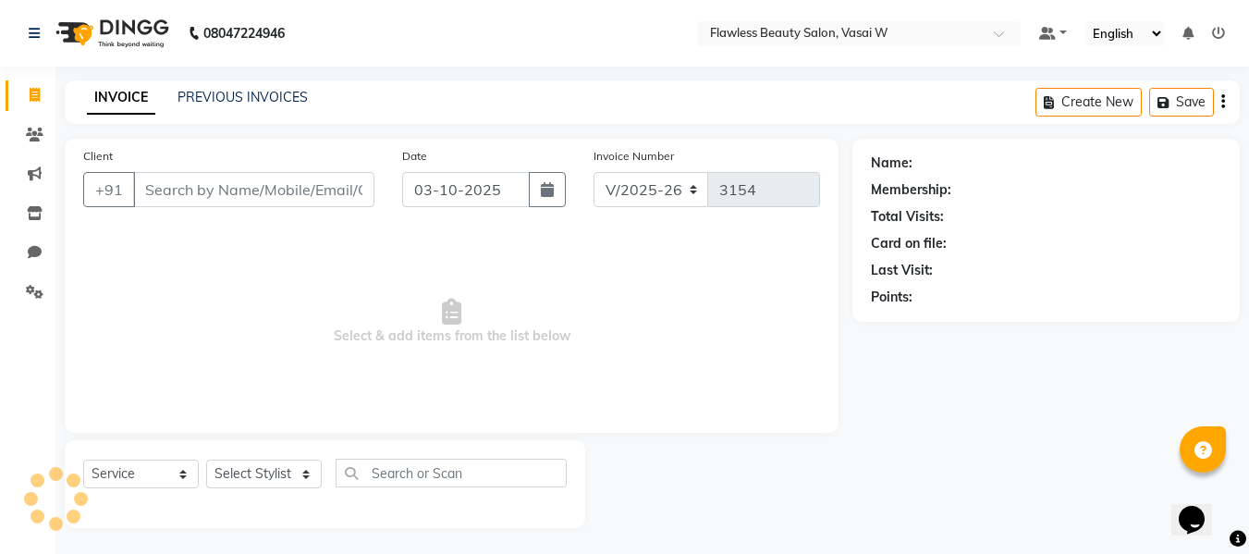
scroll to position [2, 0]
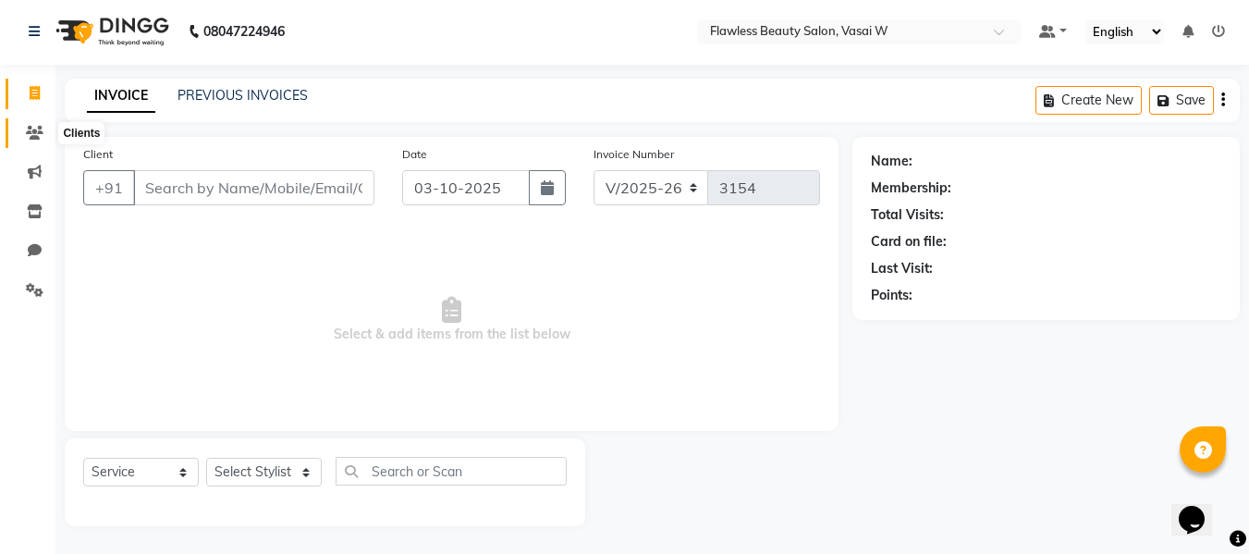
click at [37, 129] on icon at bounding box center [35, 133] width 18 height 14
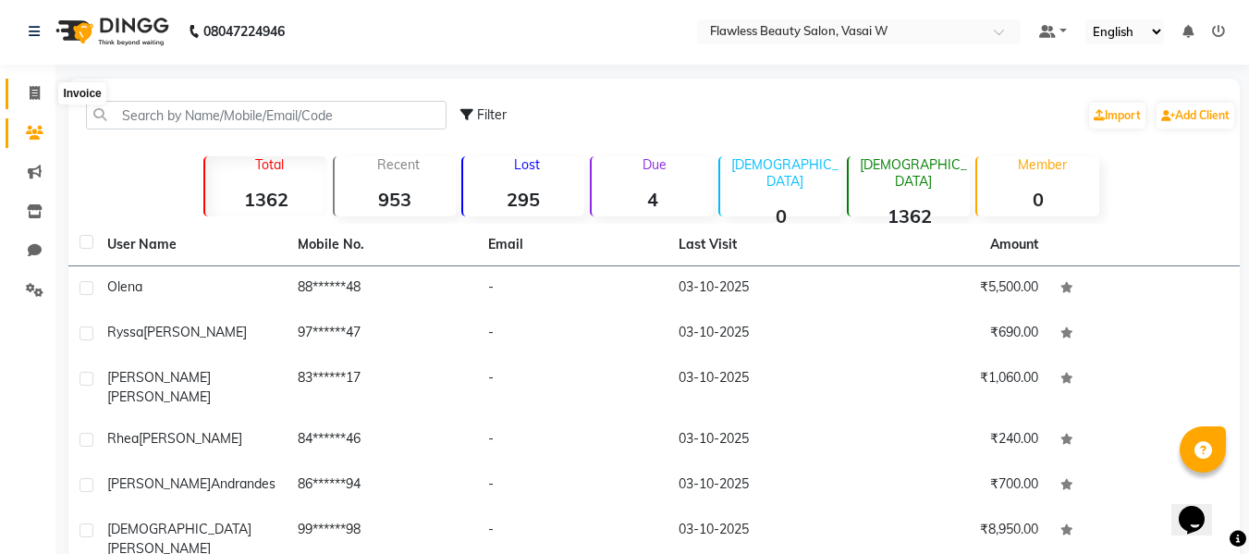
click at [35, 95] on icon at bounding box center [35, 93] width 10 height 14
select select "8090"
select select "service"
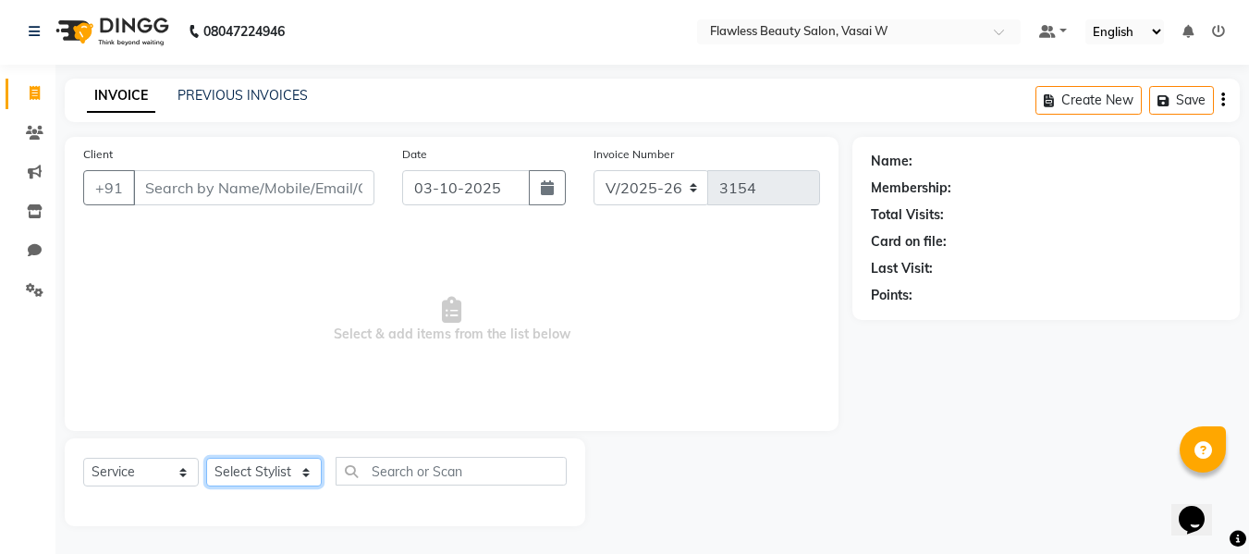
click at [268, 463] on select "Select Stylist [PERSON_NAME] [PERSON_NAME] [PERSON_NAME] maam Nisha Pari [PERSO…" at bounding box center [264, 472] width 116 height 29
select select "76410"
click at [206, 458] on select "Select Stylist [PERSON_NAME] [PERSON_NAME] [PERSON_NAME] maam Nisha Pari [PERSO…" at bounding box center [264, 472] width 116 height 29
click at [280, 283] on span "Select & add items from the list below" at bounding box center [451, 319] width 737 height 185
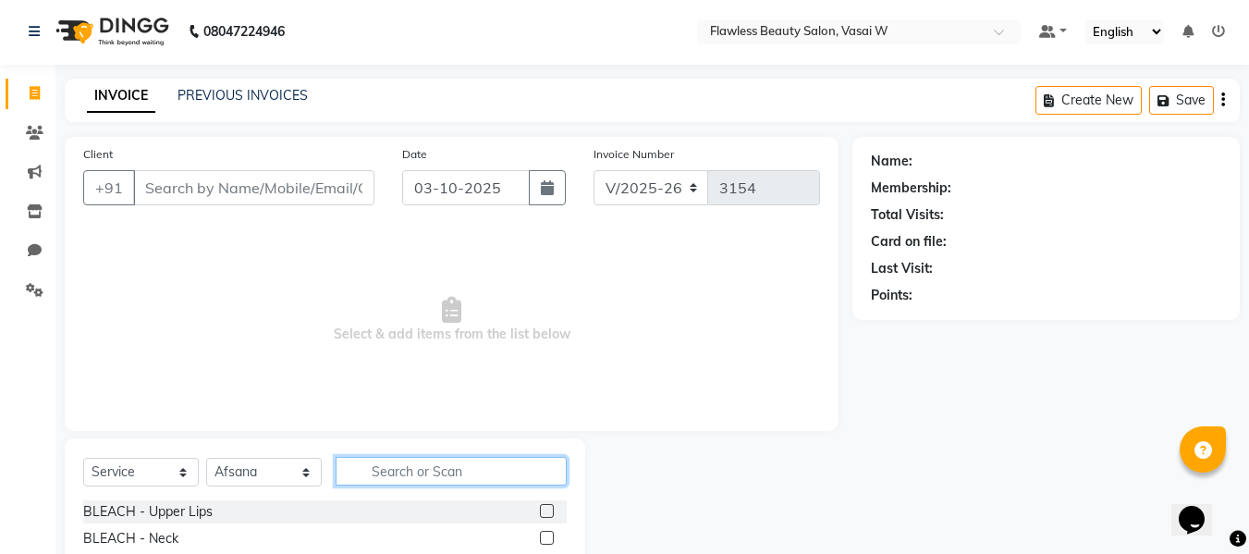
click at [460, 471] on input "text" at bounding box center [451, 471] width 231 height 29
type input "full wax"
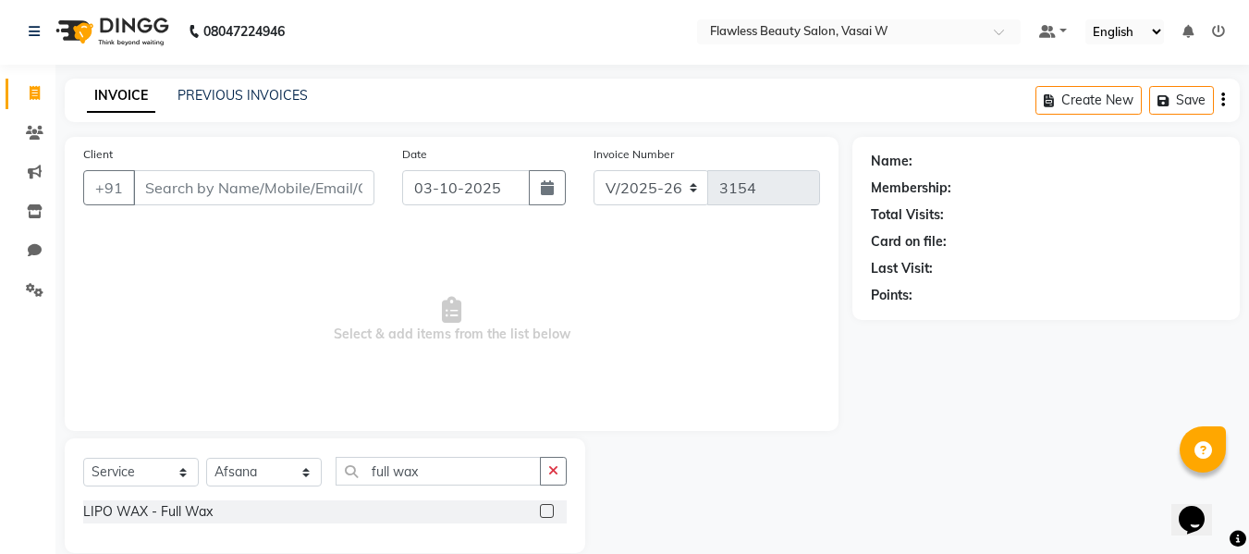
click at [547, 508] on label at bounding box center [547, 511] width 14 height 14
click at [547, 508] on input "checkbox" at bounding box center [546, 512] width 12 height 12
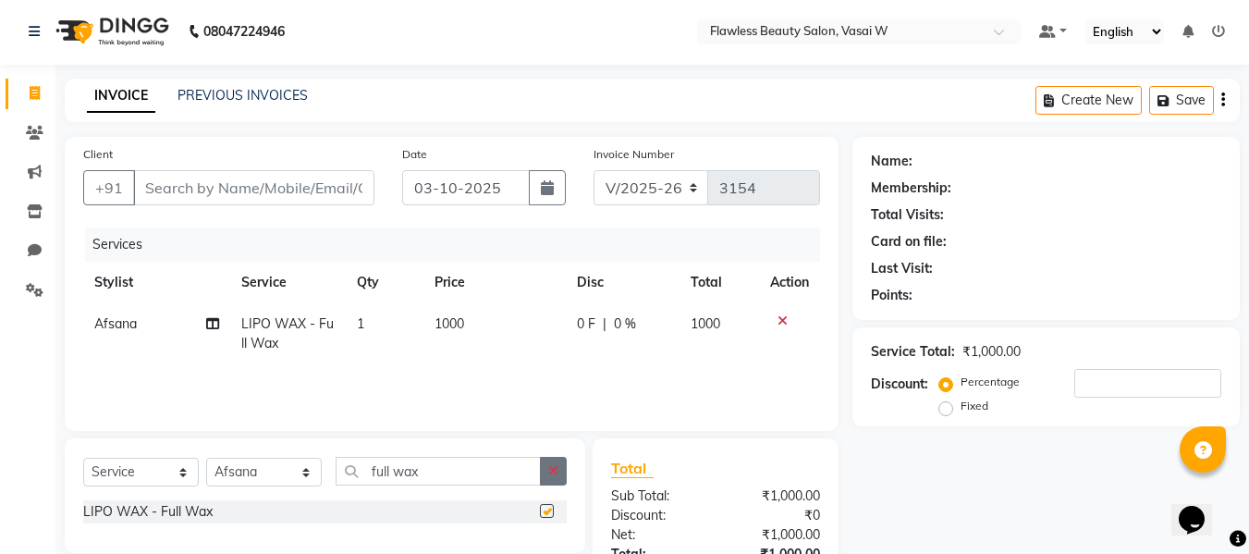
checkbox input "false"
click at [556, 473] on icon "button" at bounding box center [553, 470] width 10 height 13
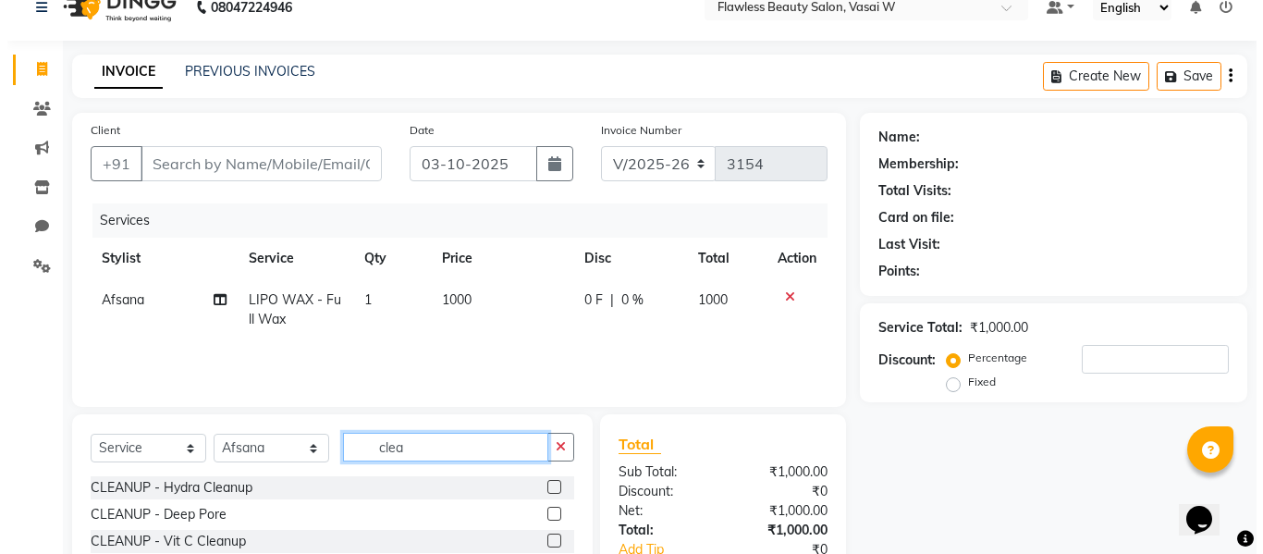
scroll to position [34, 0]
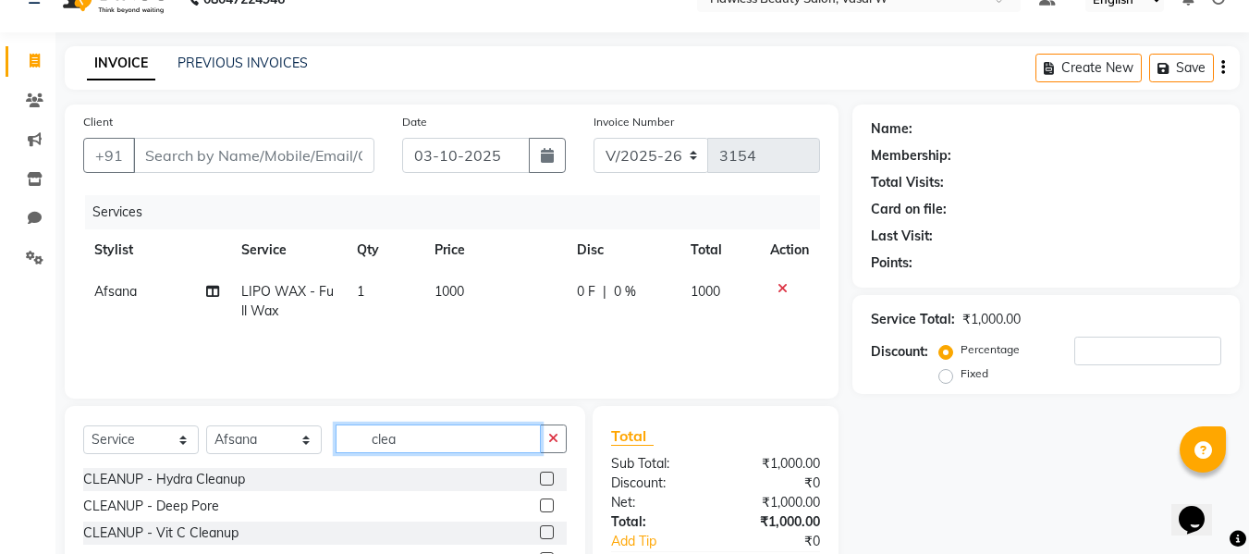
type input "clea"
click at [540, 530] on label at bounding box center [547, 532] width 14 height 14
click at [540, 530] on input "checkbox" at bounding box center [546, 533] width 12 height 12
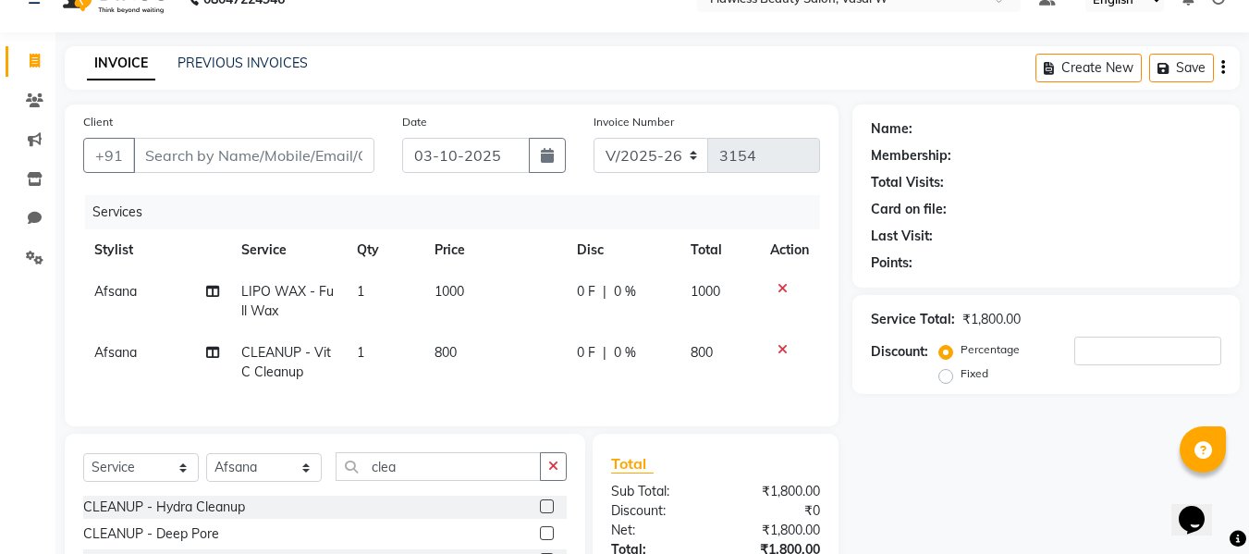
checkbox input "false"
click at [314, 166] on input "Client" at bounding box center [253, 155] width 241 height 35
type input "r"
type input "0"
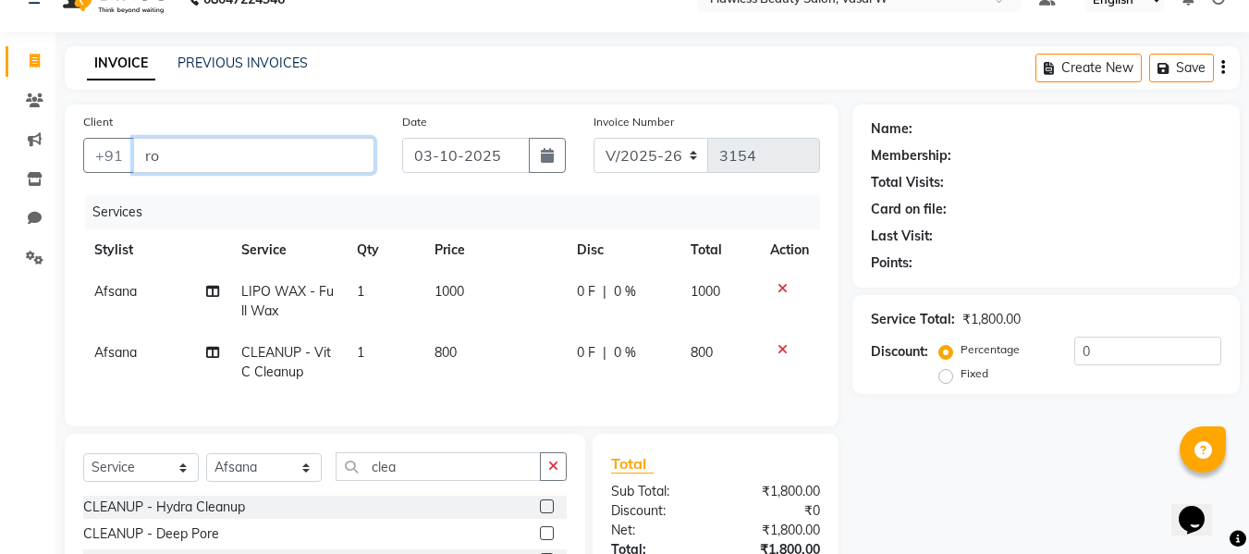
type input "r"
type input "9923549485"
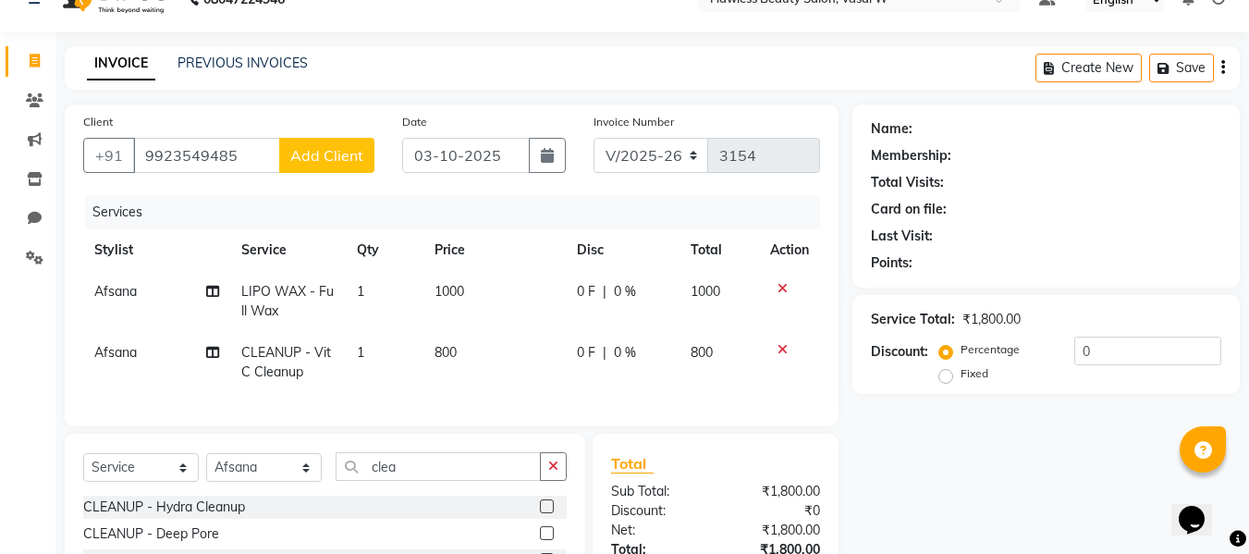
click at [334, 158] on span "Add Client" at bounding box center [326, 155] width 73 height 18
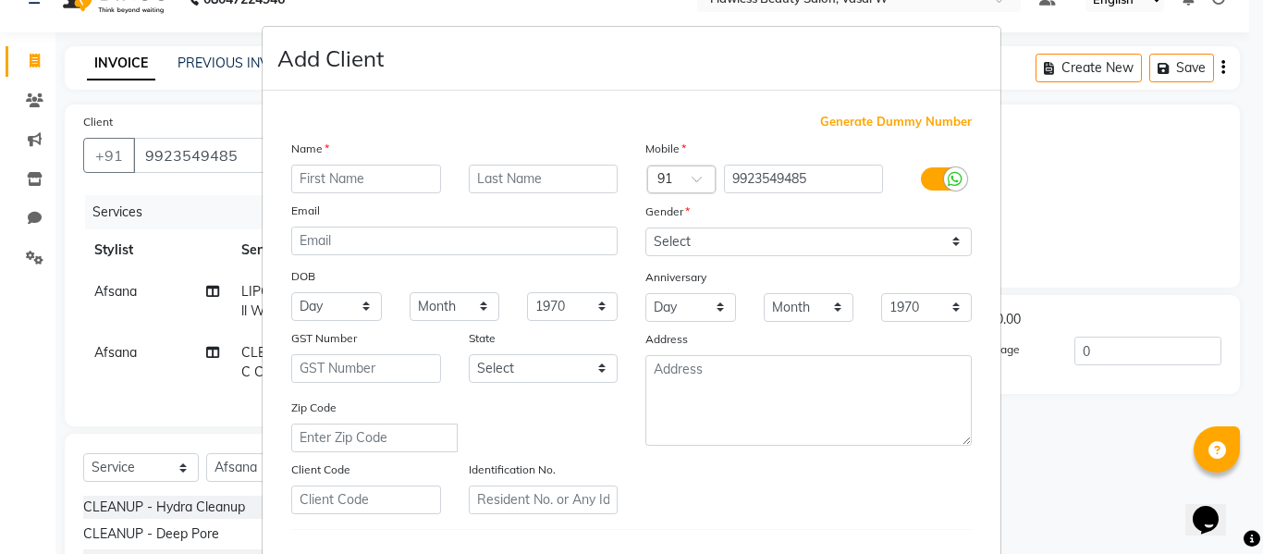
click at [336, 166] on input "text" at bounding box center [366, 179] width 150 height 29
type input "[PERSON_NAME]"
click at [477, 180] on input "text" at bounding box center [544, 179] width 150 height 29
type input "andrandes"
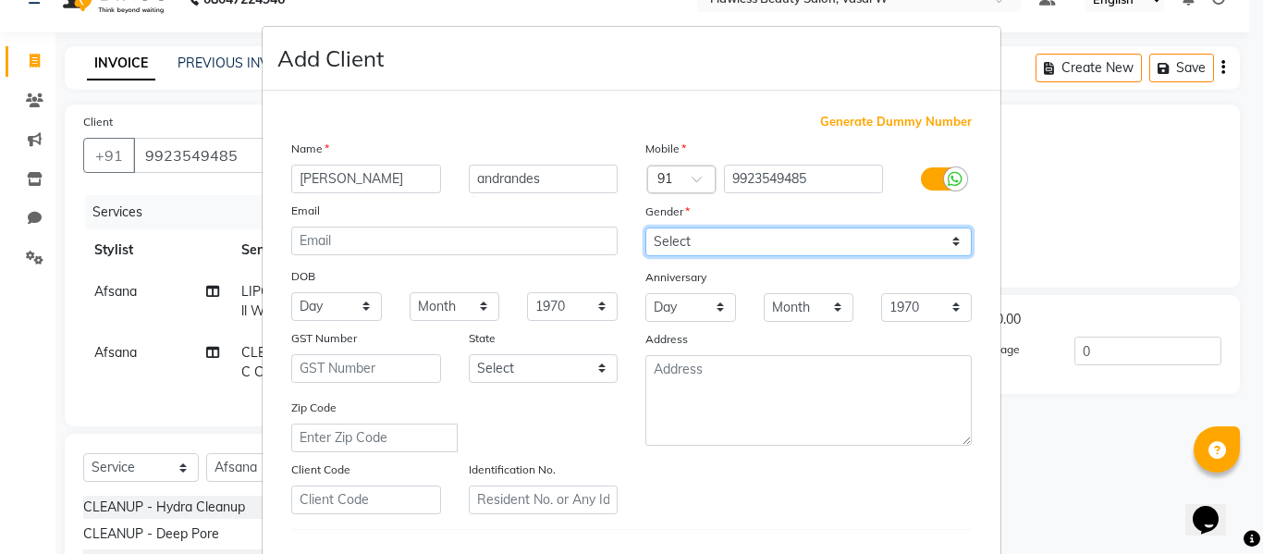
click at [680, 245] on select "Select [DEMOGRAPHIC_DATA] [DEMOGRAPHIC_DATA] Other Prefer Not To Say" at bounding box center [808, 241] width 326 height 29
select select "[DEMOGRAPHIC_DATA]"
click at [645, 227] on select "Select [DEMOGRAPHIC_DATA] [DEMOGRAPHIC_DATA] Other Prefer Not To Say" at bounding box center [808, 241] width 326 height 29
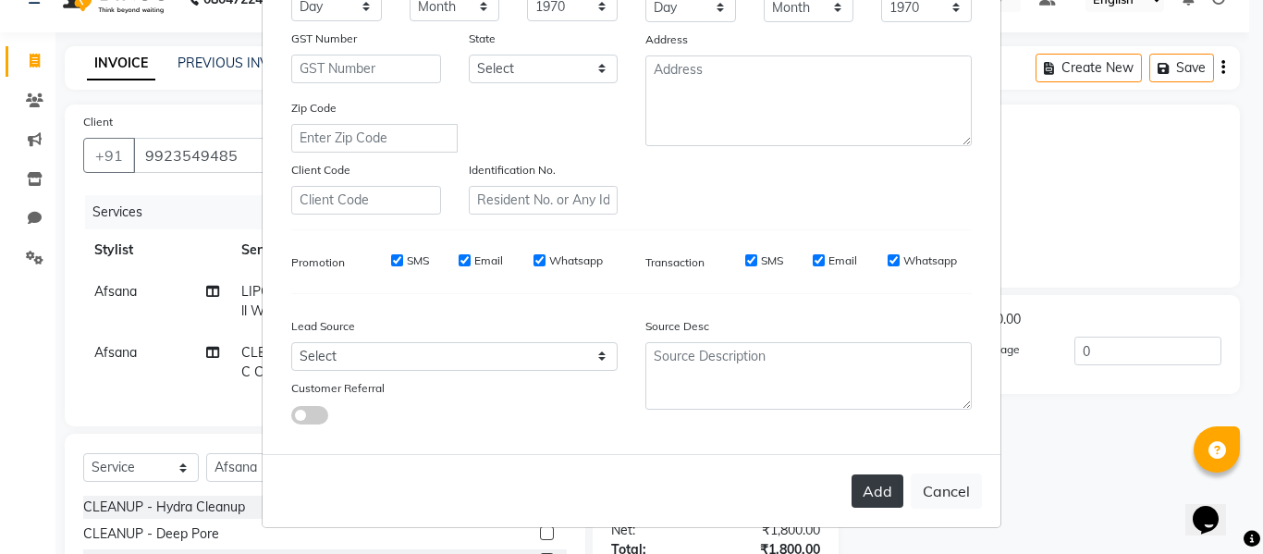
click at [860, 491] on button "Add" at bounding box center [877, 490] width 52 height 33
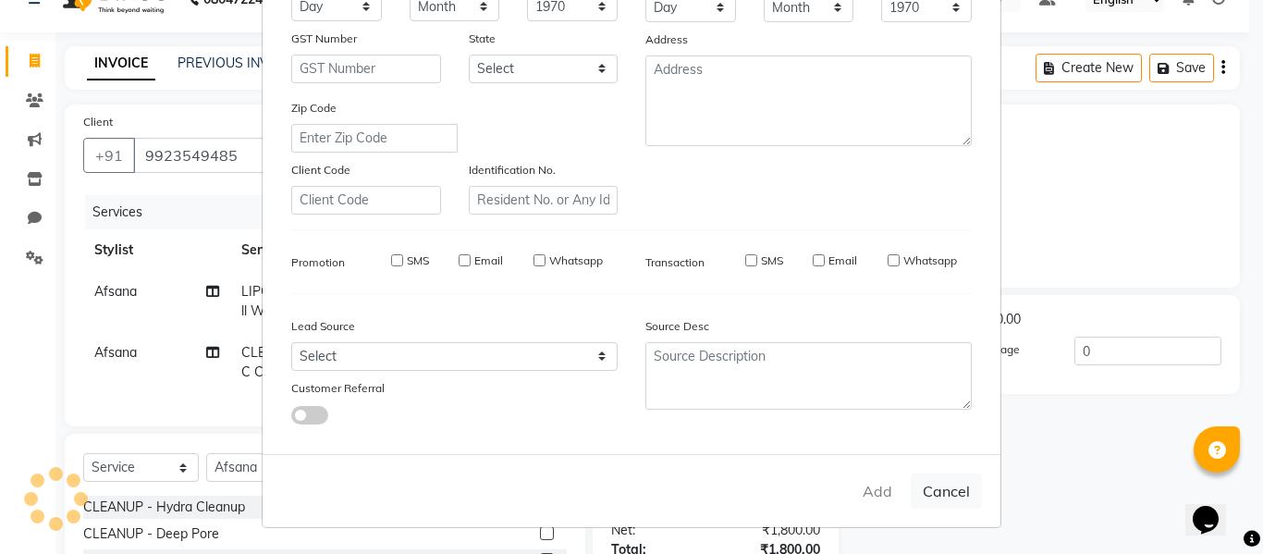
type input "99******85"
select select
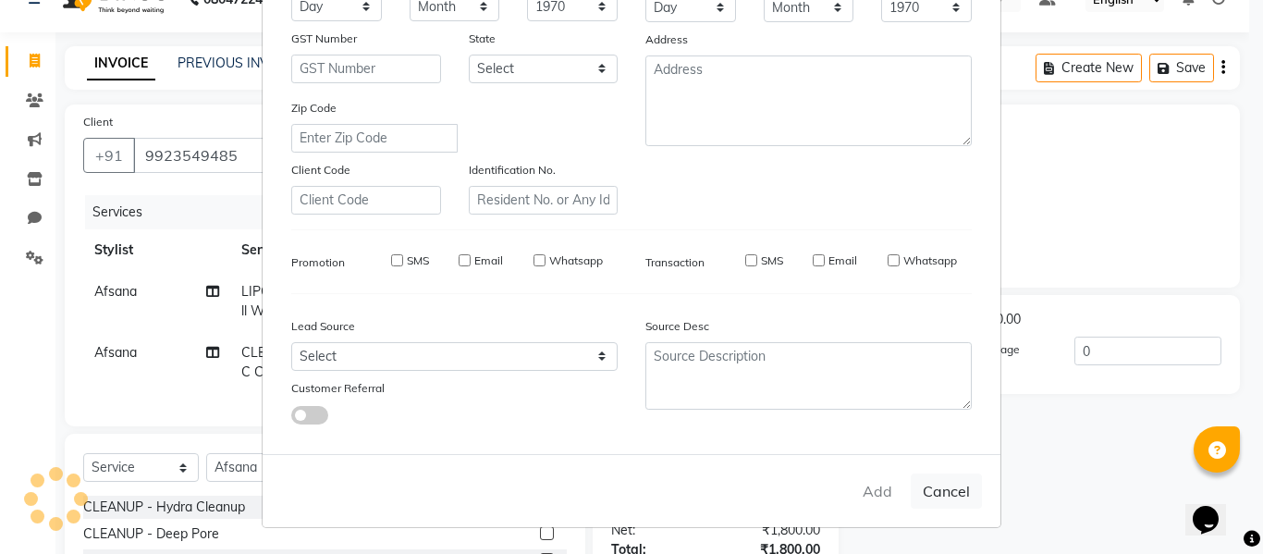
select select
checkbox input "false"
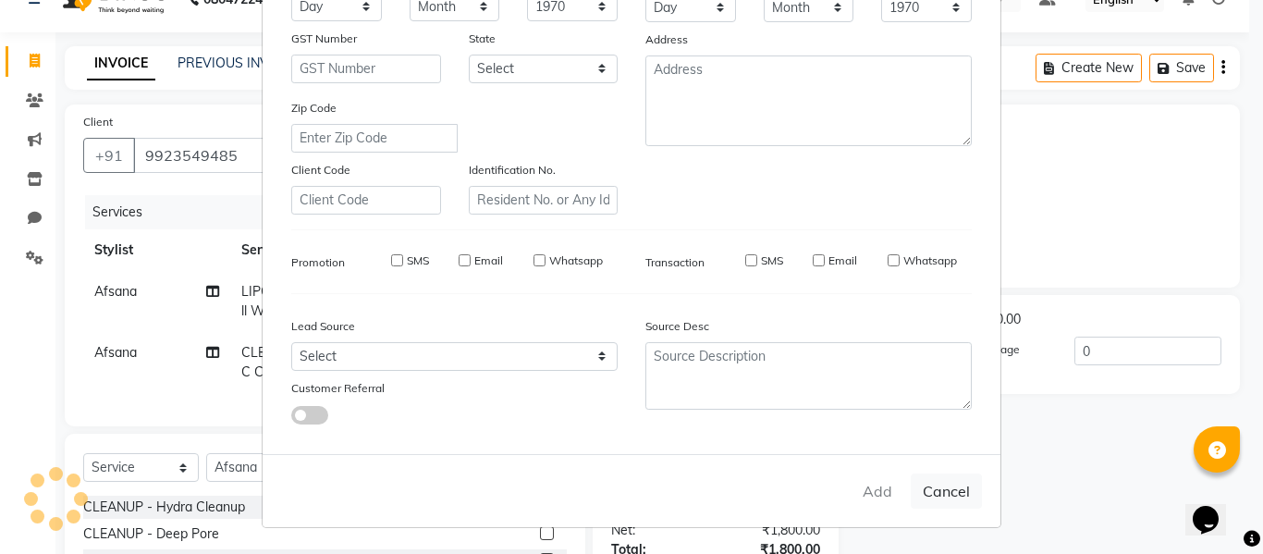
checkbox input "false"
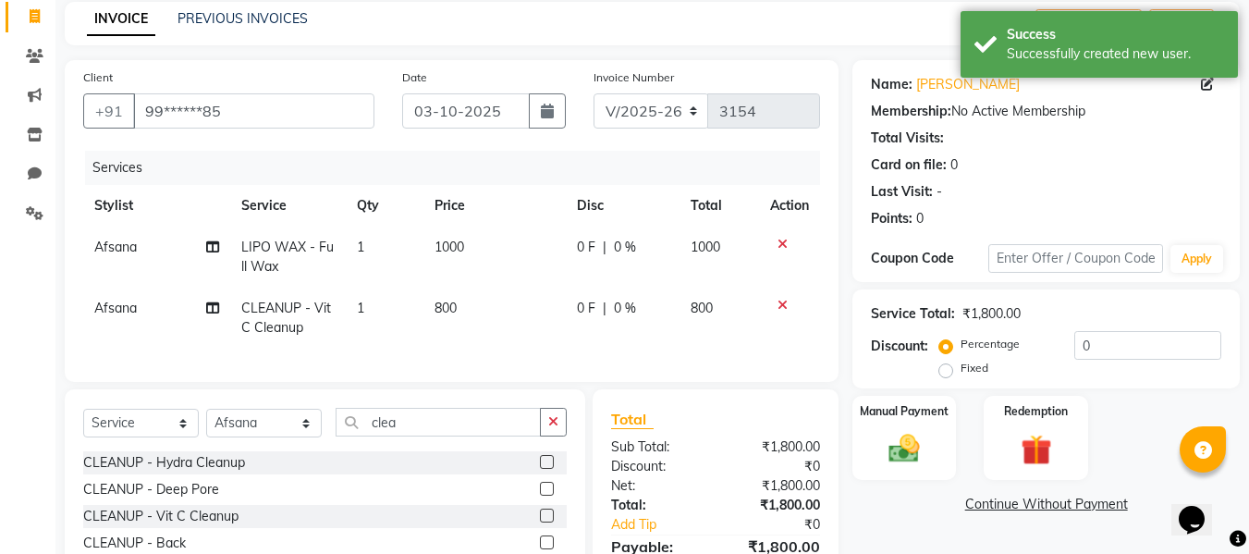
scroll to position [82, 0]
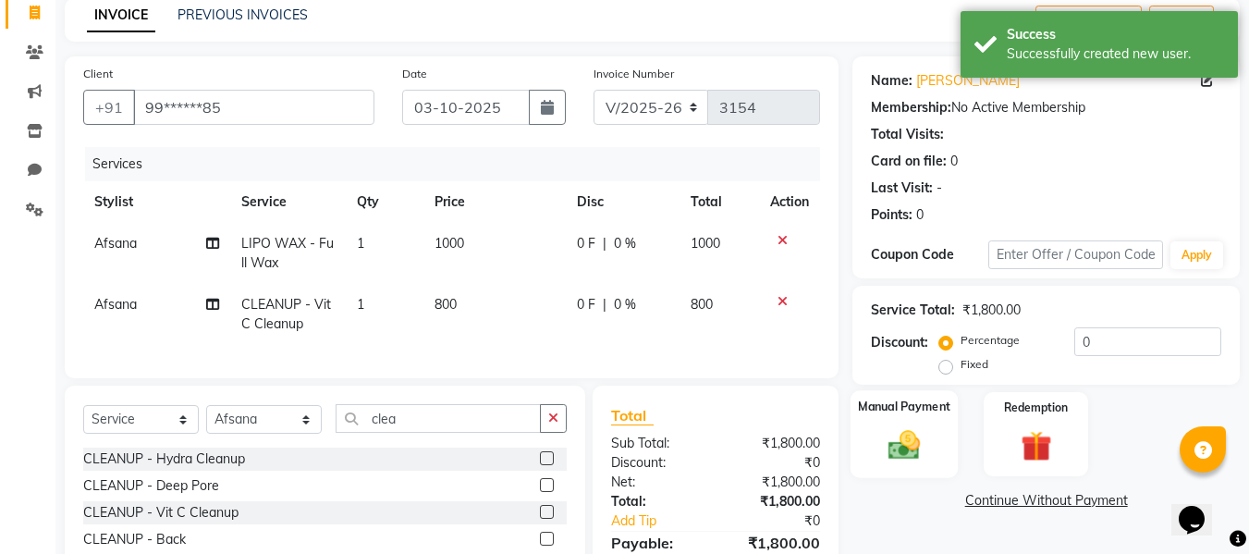
click at [890, 450] on img at bounding box center [904, 444] width 52 height 37
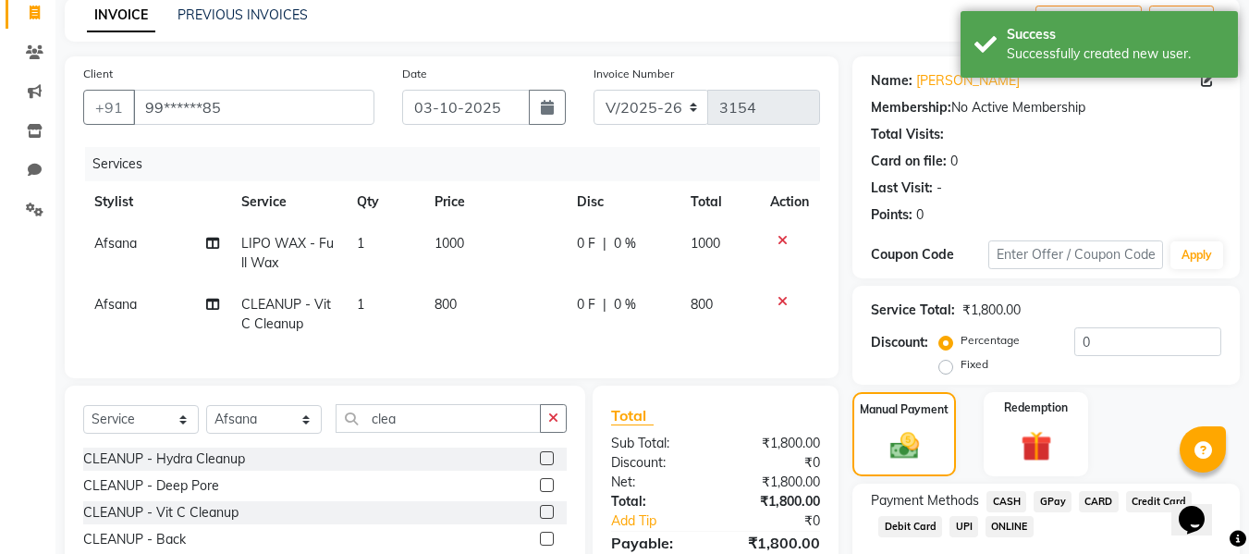
click at [1058, 504] on span "GPay" at bounding box center [1053, 501] width 38 height 21
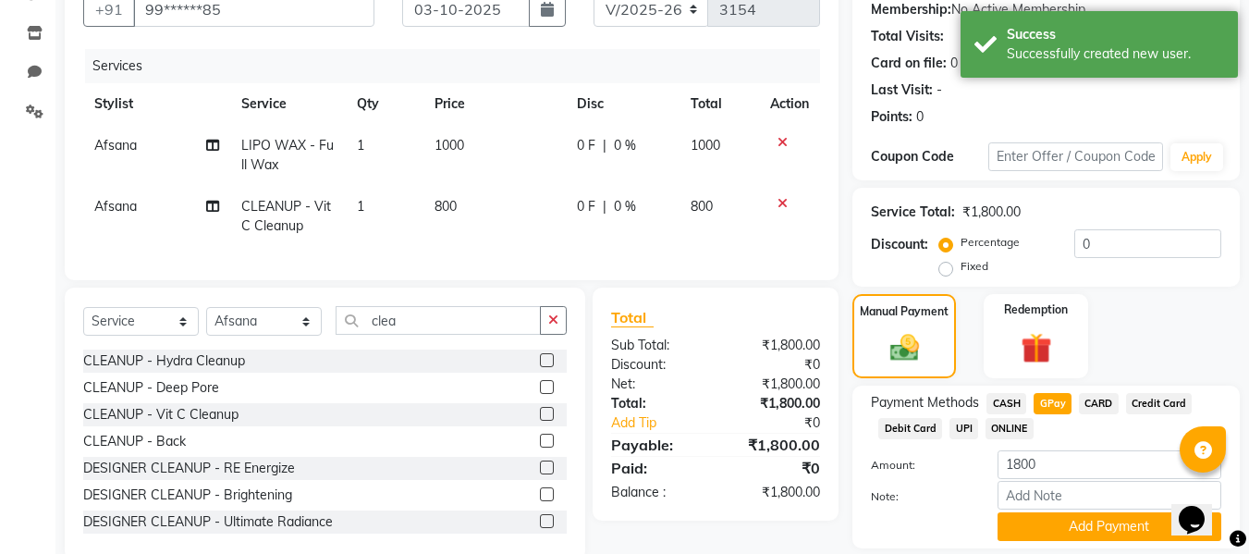
scroll to position [240, 0]
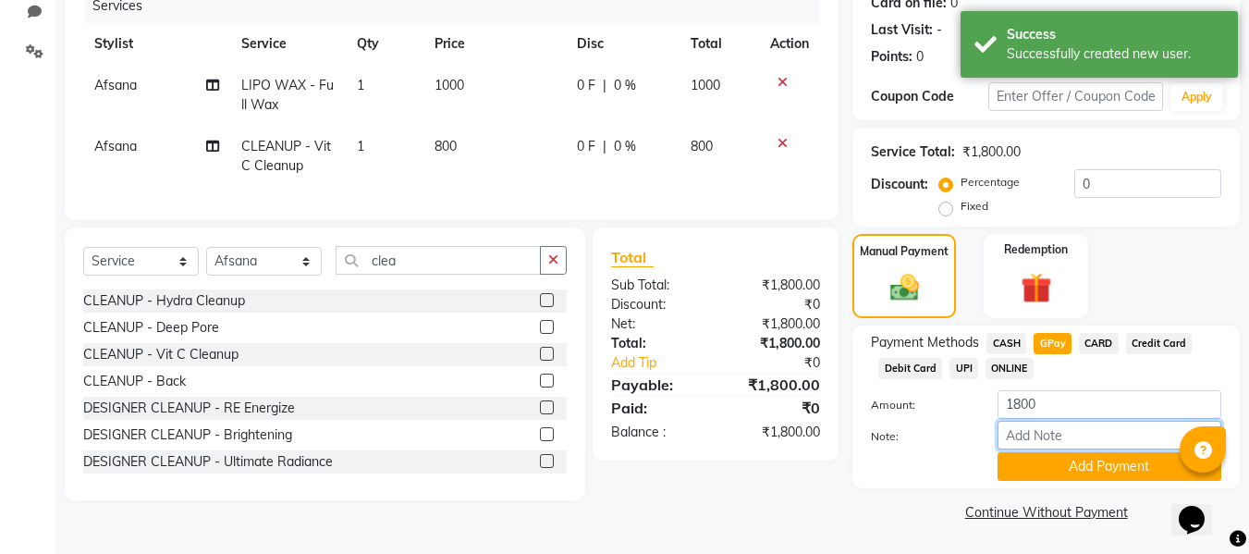
click at [1058, 430] on input "Note:" at bounding box center [1110, 435] width 224 height 29
type input "Gpay"
click at [1022, 461] on button "Add Payment" at bounding box center [1110, 466] width 224 height 29
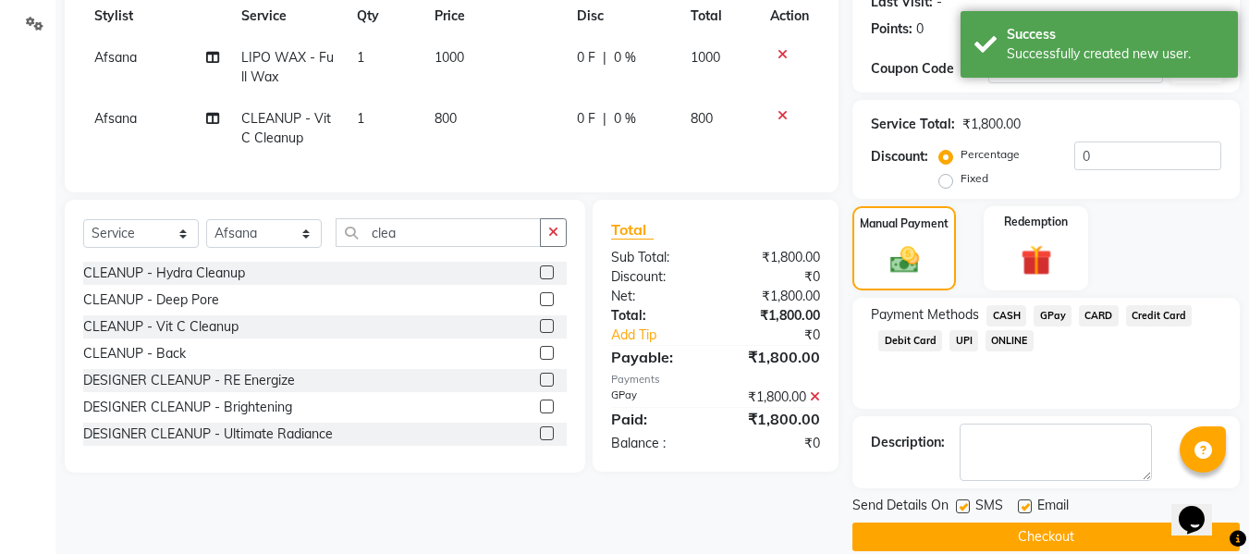
scroll to position [293, 0]
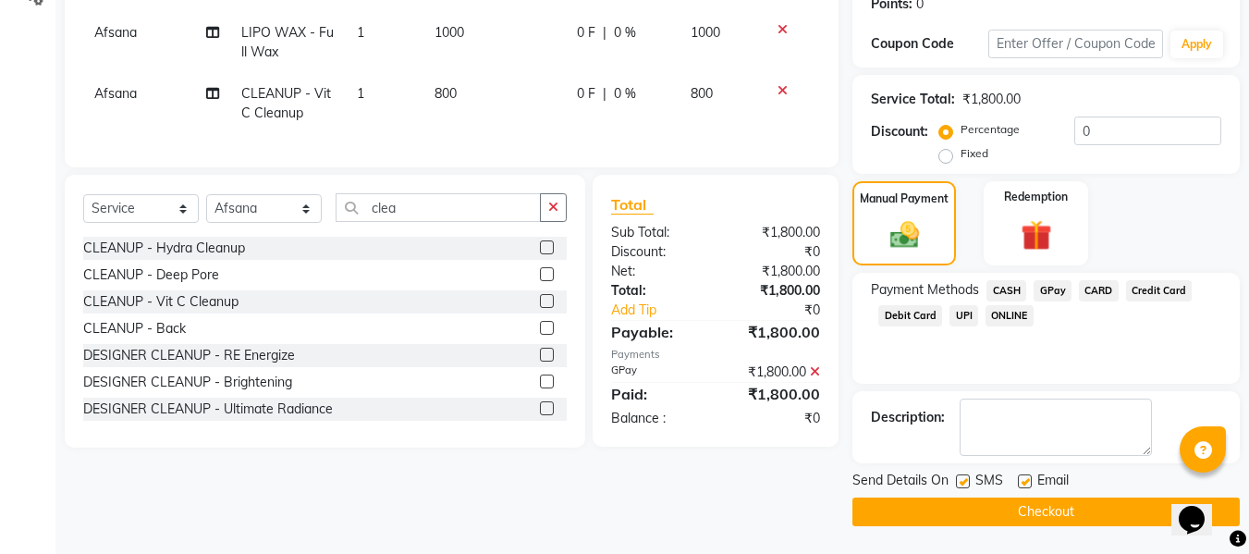
click at [962, 485] on label at bounding box center [963, 481] width 14 height 14
click at [962, 485] on input "checkbox" at bounding box center [962, 482] width 12 height 12
checkbox input "false"
click at [1026, 484] on label at bounding box center [1025, 481] width 14 height 14
click at [1026, 484] on input "checkbox" at bounding box center [1024, 482] width 12 height 12
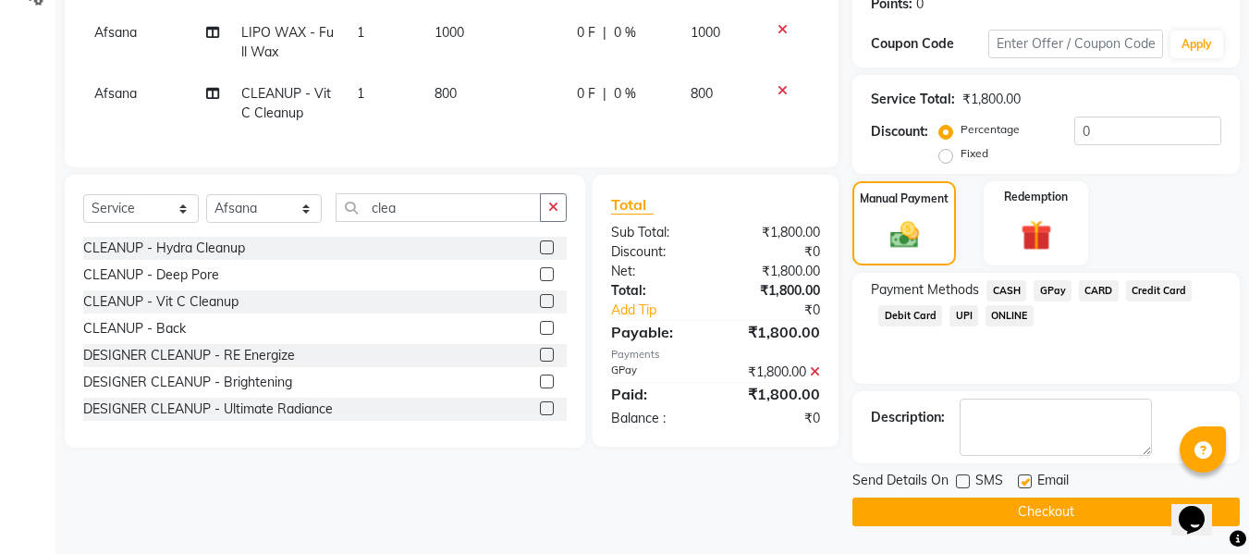
checkbox input "false"
click at [981, 514] on button "Checkout" at bounding box center [1045, 511] width 387 height 29
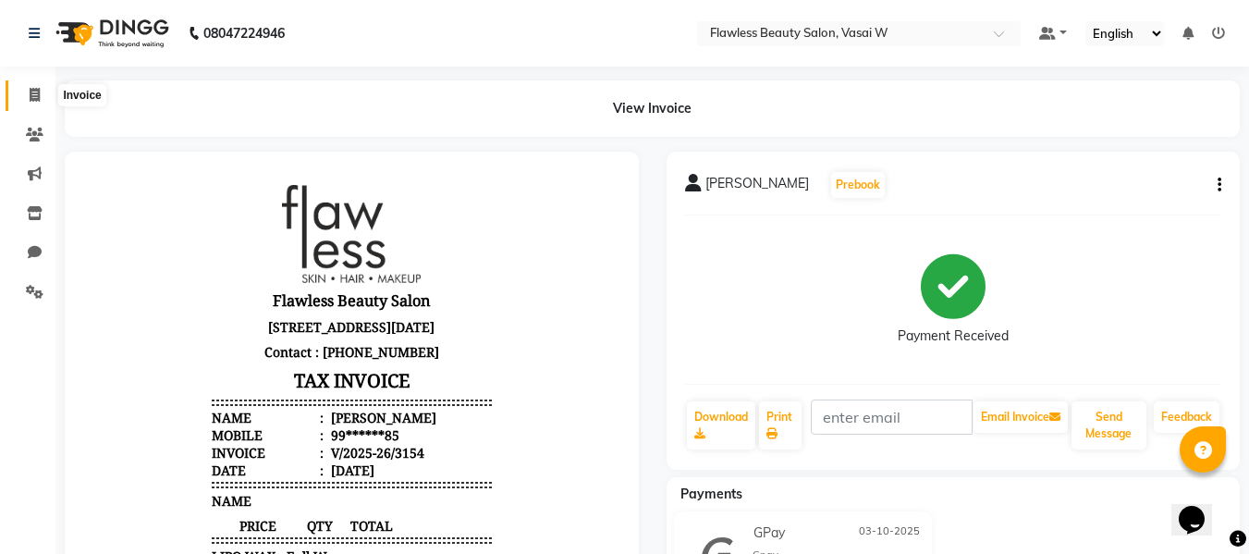
click at [37, 100] on icon at bounding box center [35, 95] width 10 height 14
select select "8090"
select select "service"
